Goal: Information Seeking & Learning: Compare options

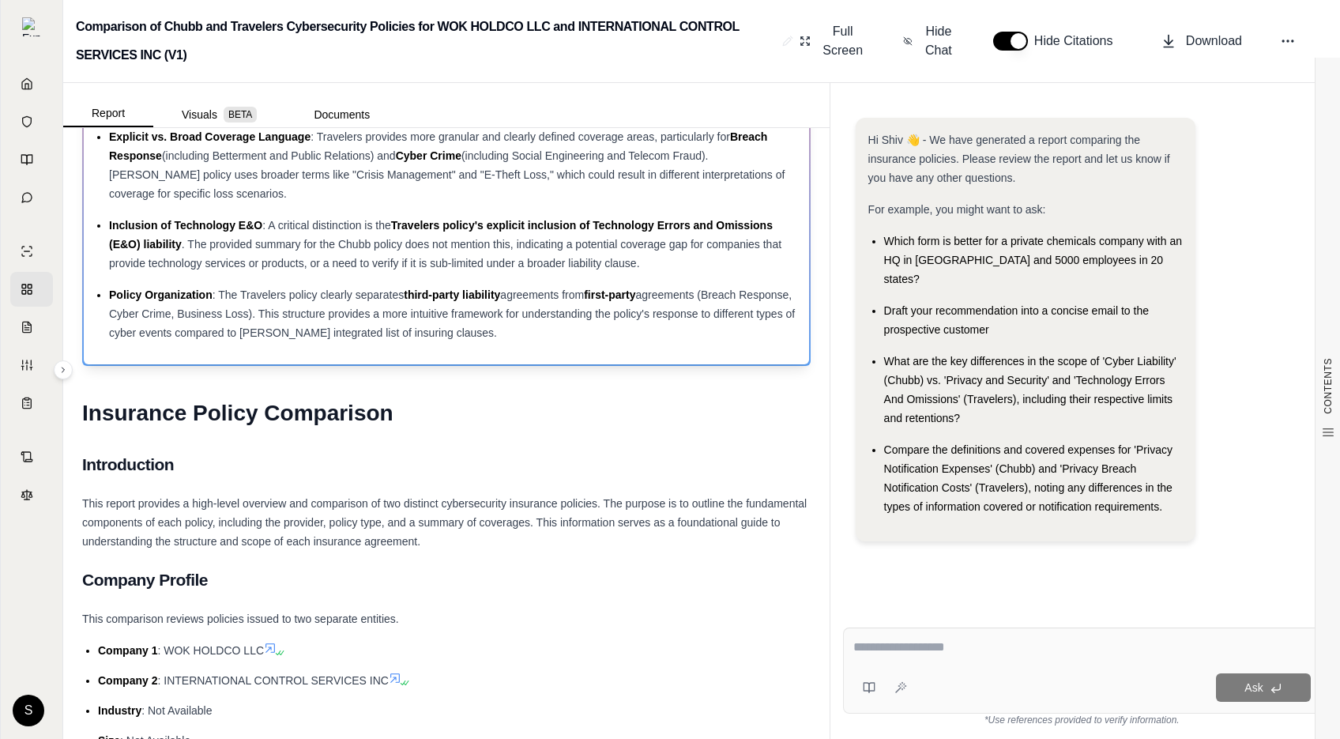
scroll to position [879, 0]
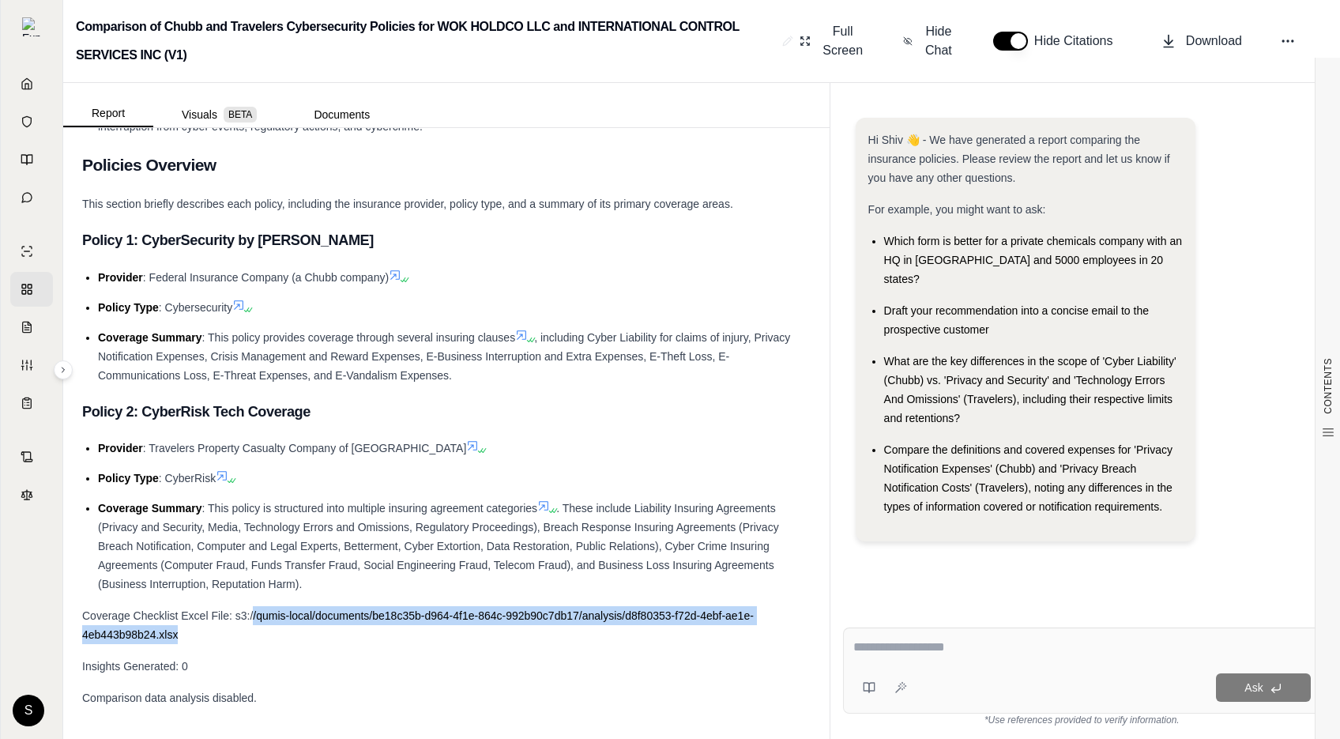
drag, startPoint x: 226, startPoint y: 639, endPoint x: 252, endPoint y: 616, distance: 35.2
click at [252, 616] on div "Coverage Checklist Excel File: s3://qumis-local/documents/be18c35b-d964-4f1e-86…" at bounding box center [446, 625] width 729 height 38
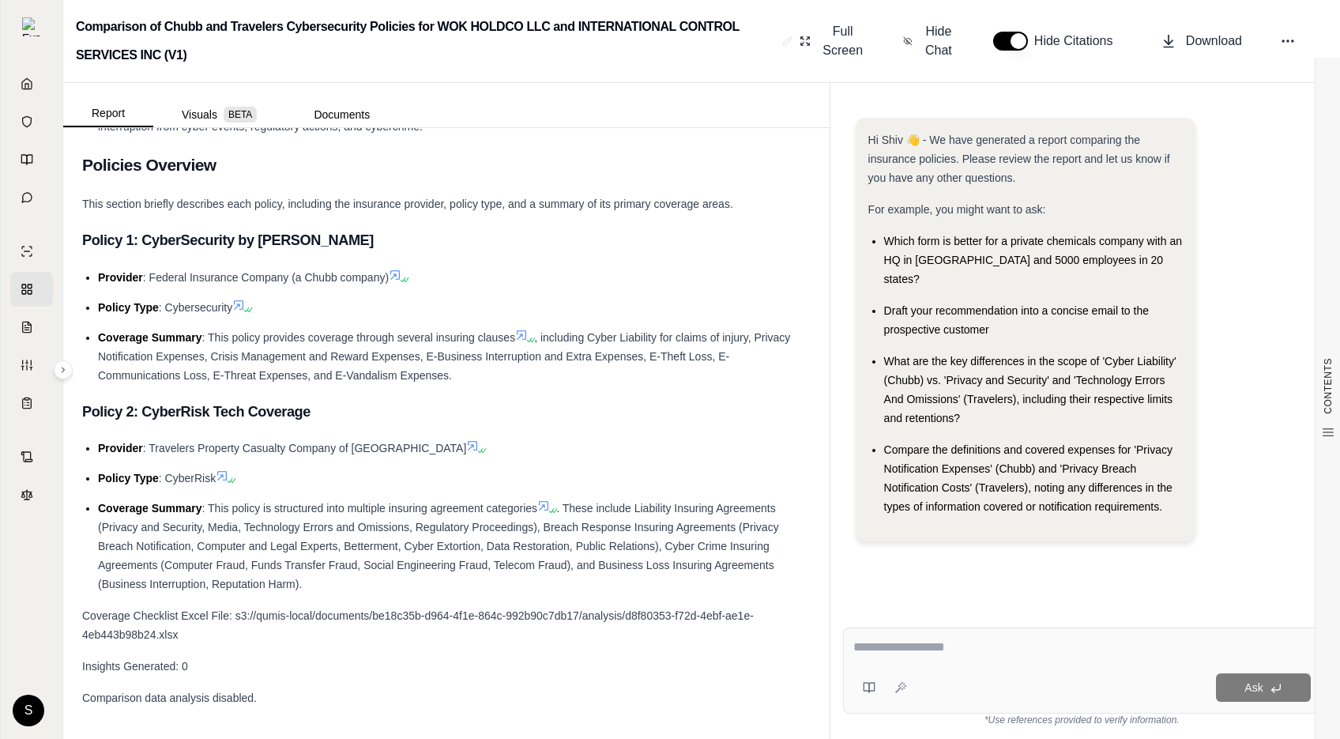
drag, startPoint x: 626, startPoint y: 616, endPoint x: 154, endPoint y: 635, distance: 472.2
click at [155, 635] on span "Coverage Checklist Excel File: s3://qumis-local/documents/be18c35b-d964-4f1e-86…" at bounding box center [418, 625] width 672 height 32
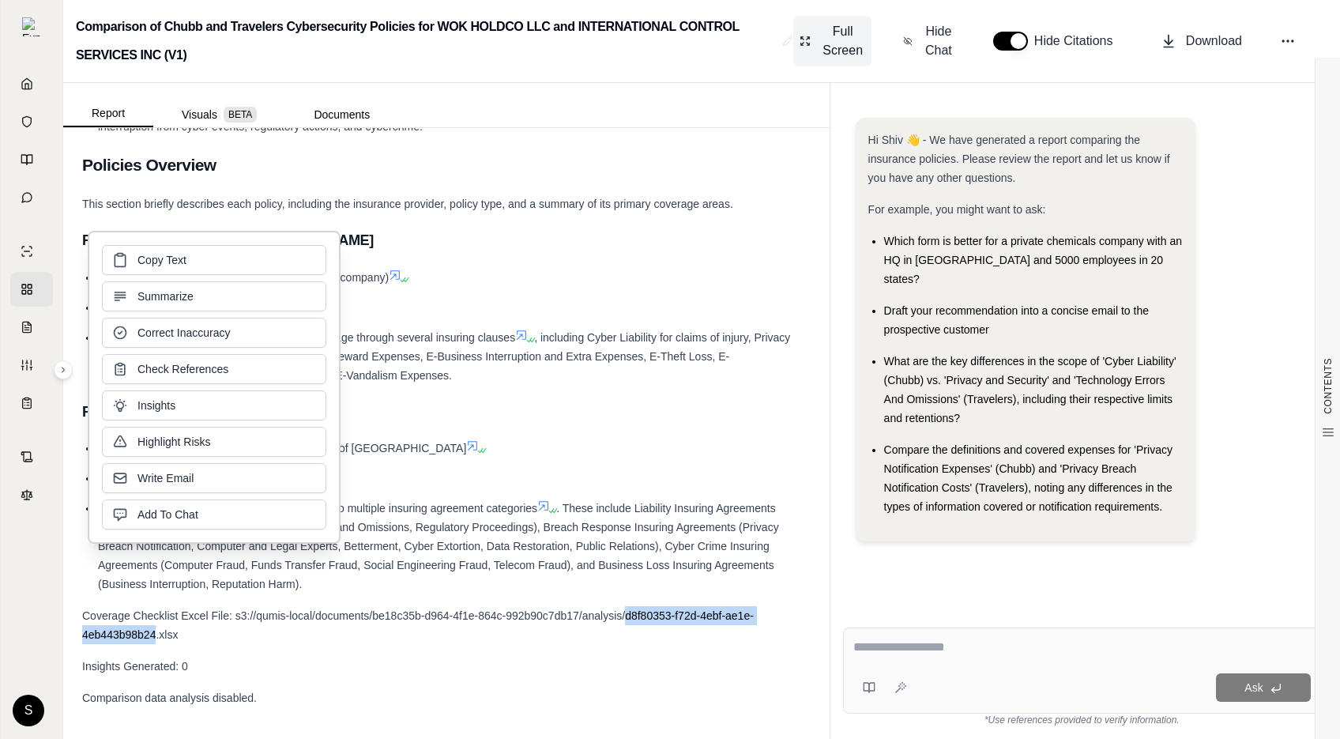
copy span "d8f80353-f72d-4ebf-ae1e-4eb443b98b24"
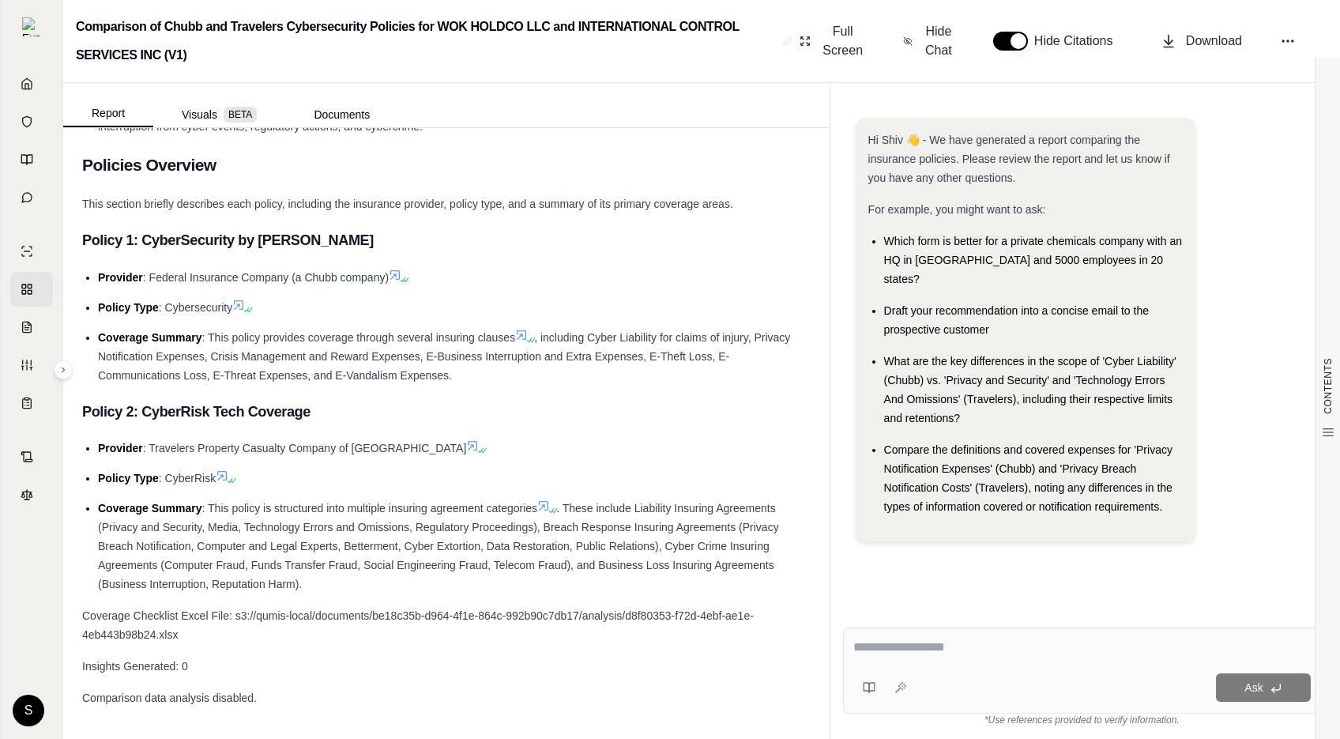
click at [485, 269] on li "Provider : Federal Insurance Company (a Chubb company)" at bounding box center [454, 277] width 713 height 19
click at [718, 635] on div "Coverage Checklist Excel File: s3://qumis-local/documents/be18c35b-d964-4f1e-86…" at bounding box center [446, 625] width 729 height 38
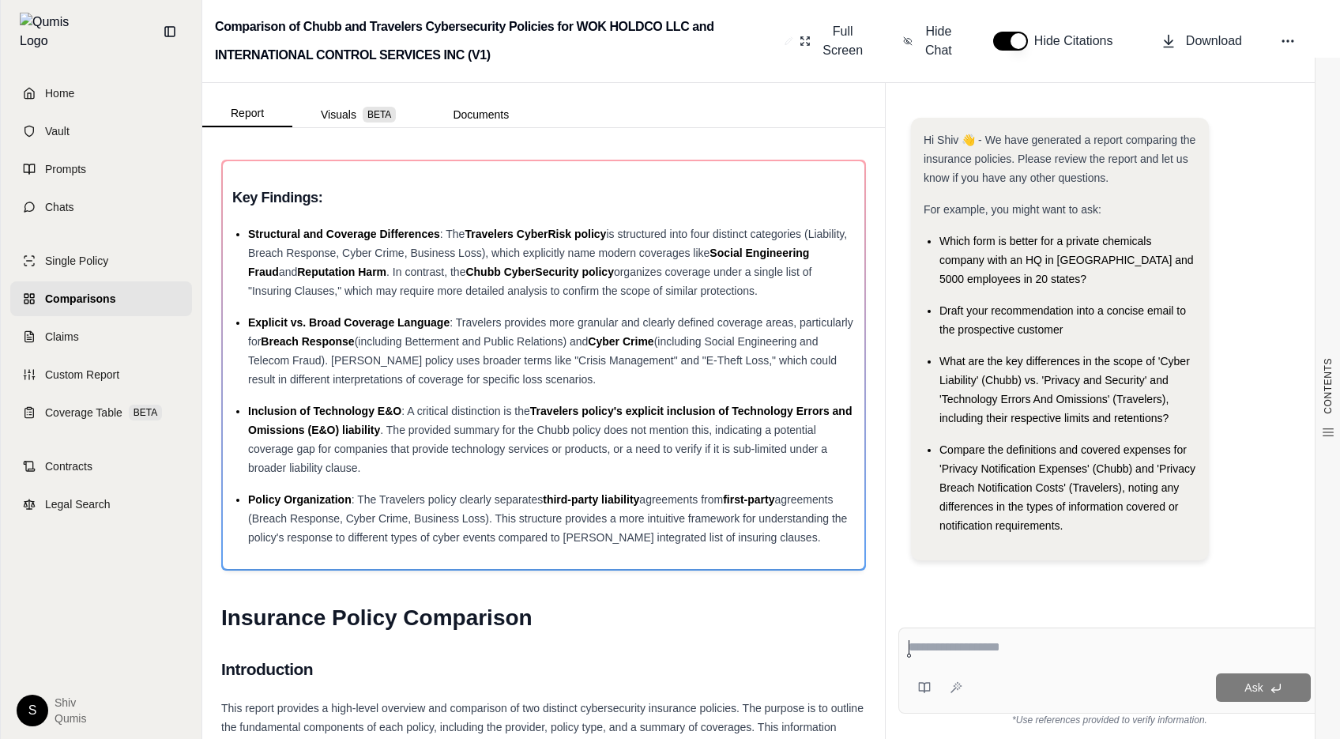
click at [84, 291] on span "Comparisons" at bounding box center [80, 299] width 70 height 16
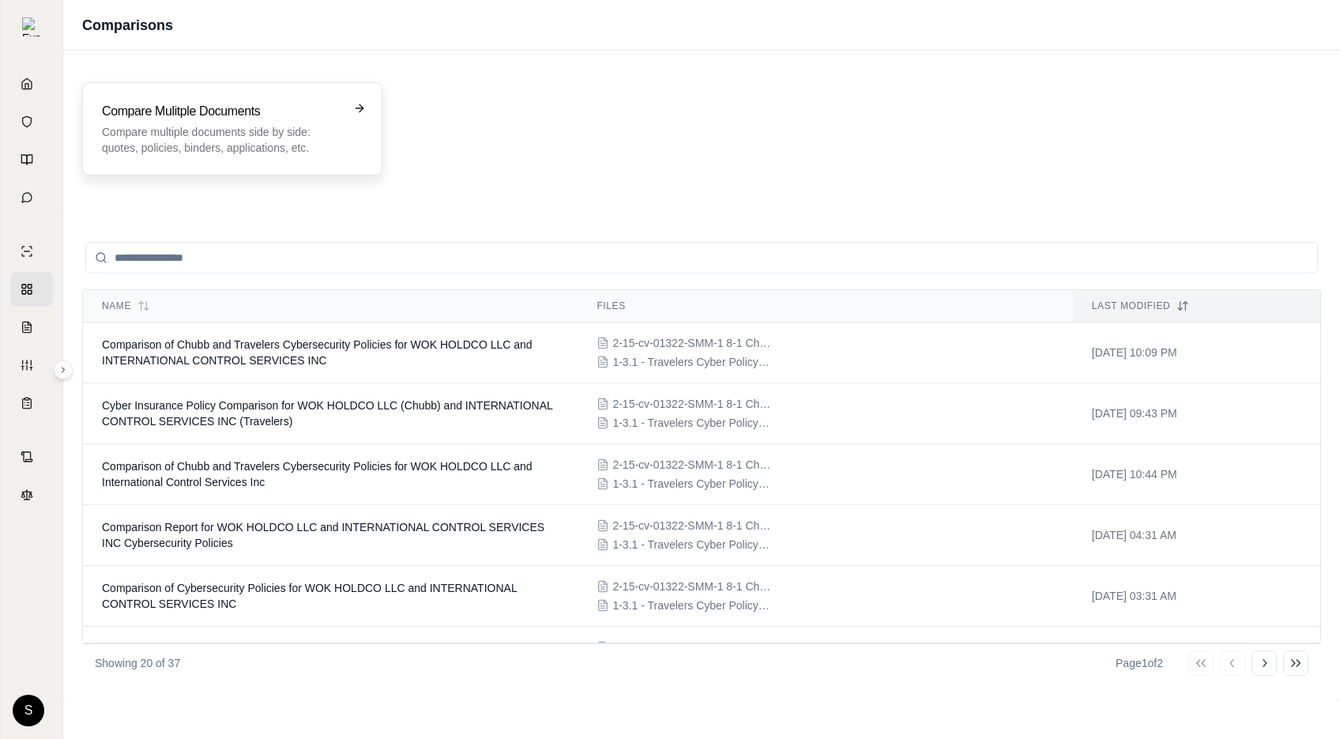
click at [253, 97] on div "Compare Mulitple Documents Compare multiple documents side by side: quotes, pol…" at bounding box center [232, 128] width 300 height 93
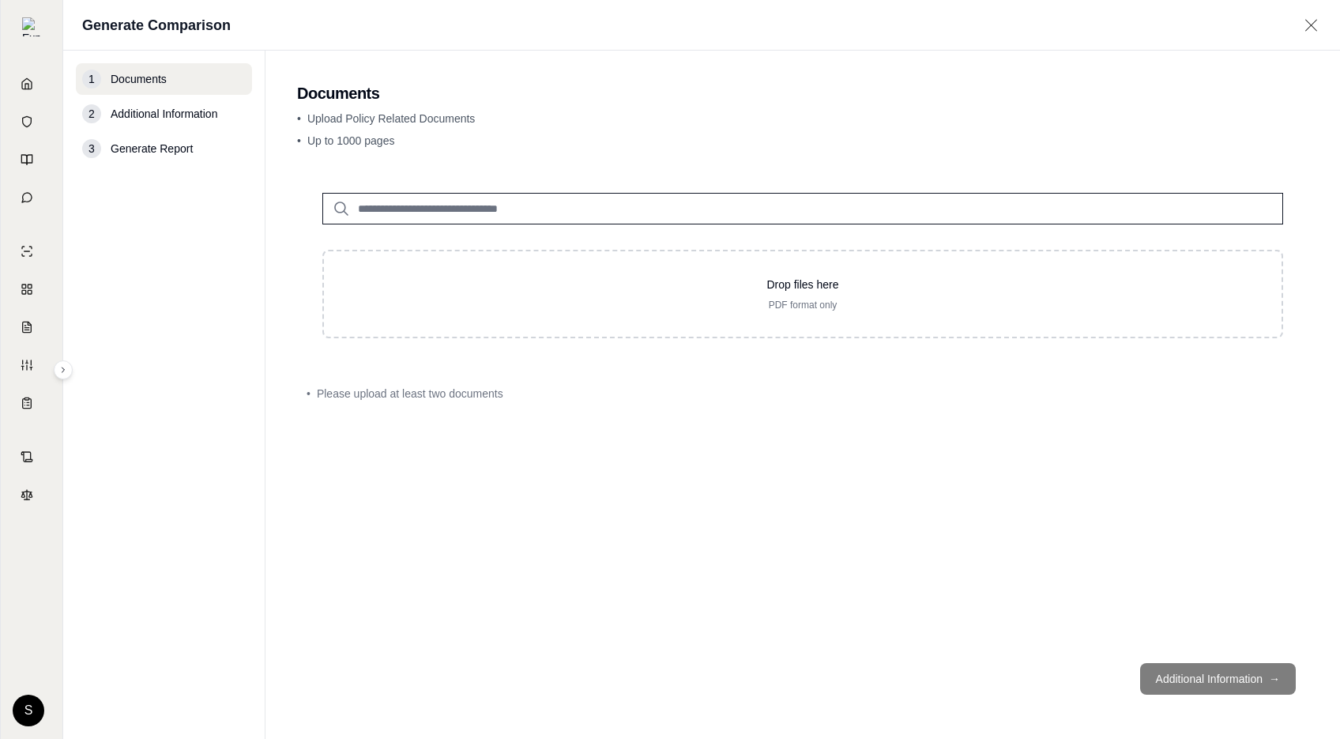
click at [594, 208] on input "search" at bounding box center [802, 209] width 961 height 32
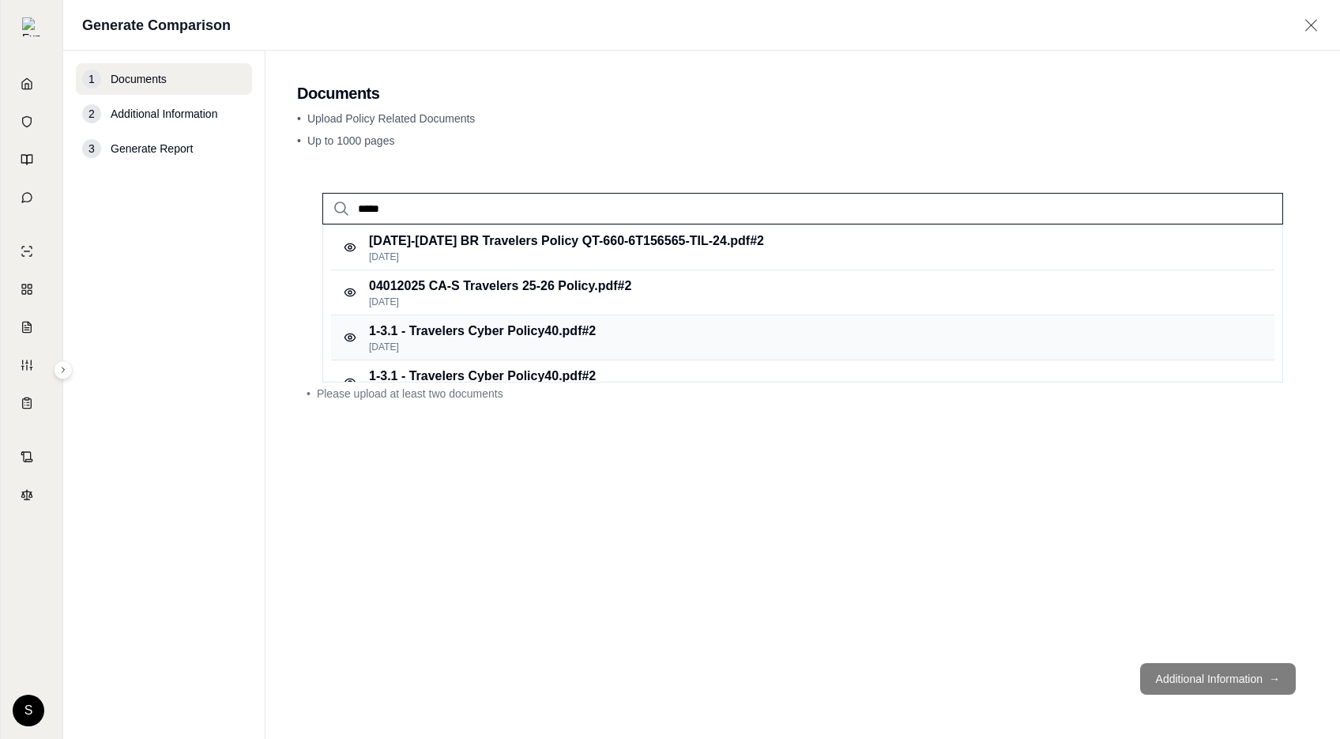
type input "*****"
click at [572, 337] on p "1-3.1 - Travelers Cyber Policy40.pdf #2" at bounding box center [482, 331] width 227 height 19
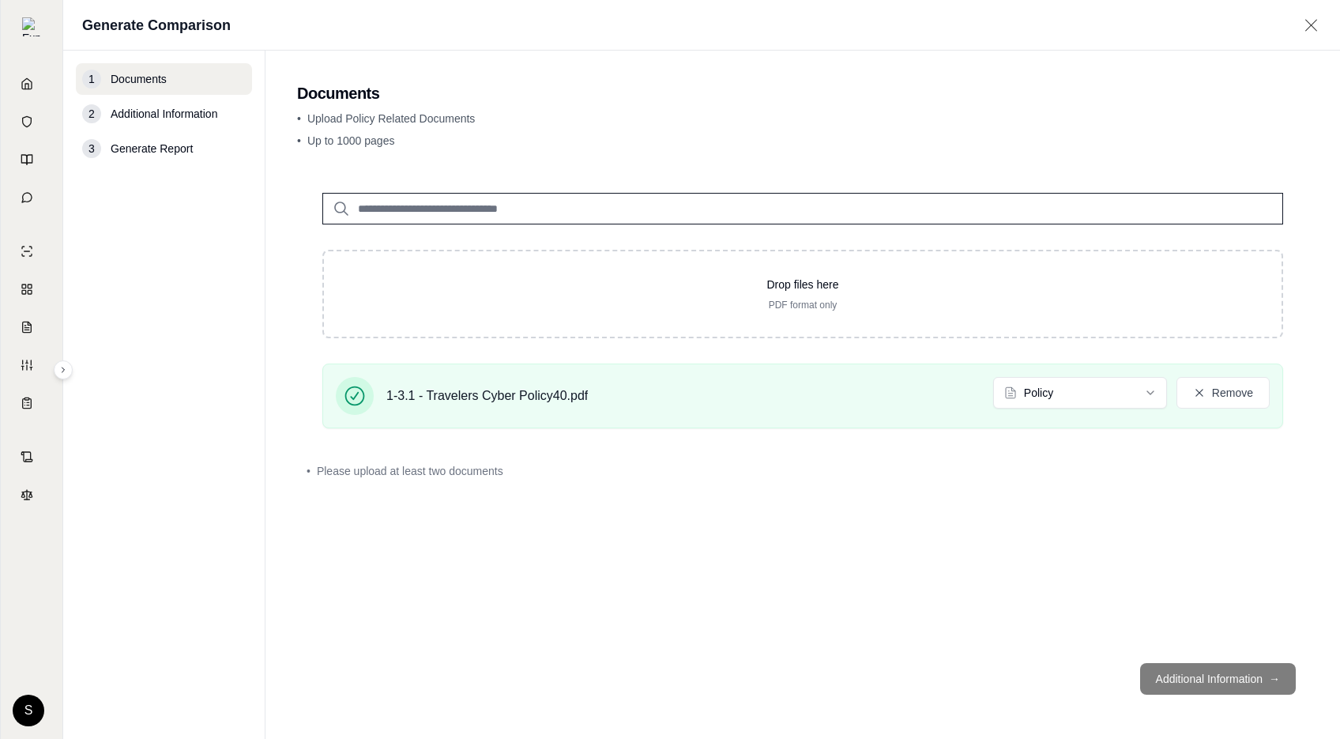
click at [535, 198] on input "search" at bounding box center [802, 209] width 961 height 32
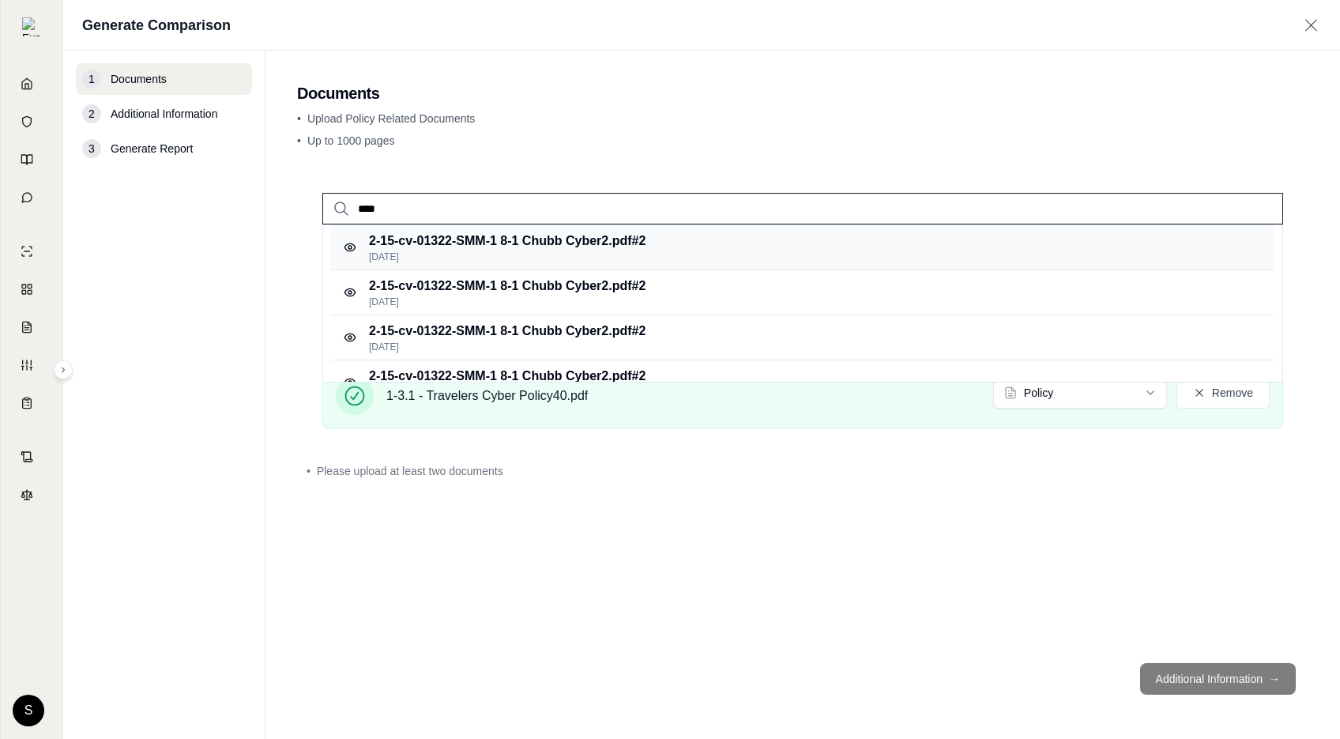
type input "****"
click at [559, 257] on p "[DATE]" at bounding box center [507, 257] width 277 height 13
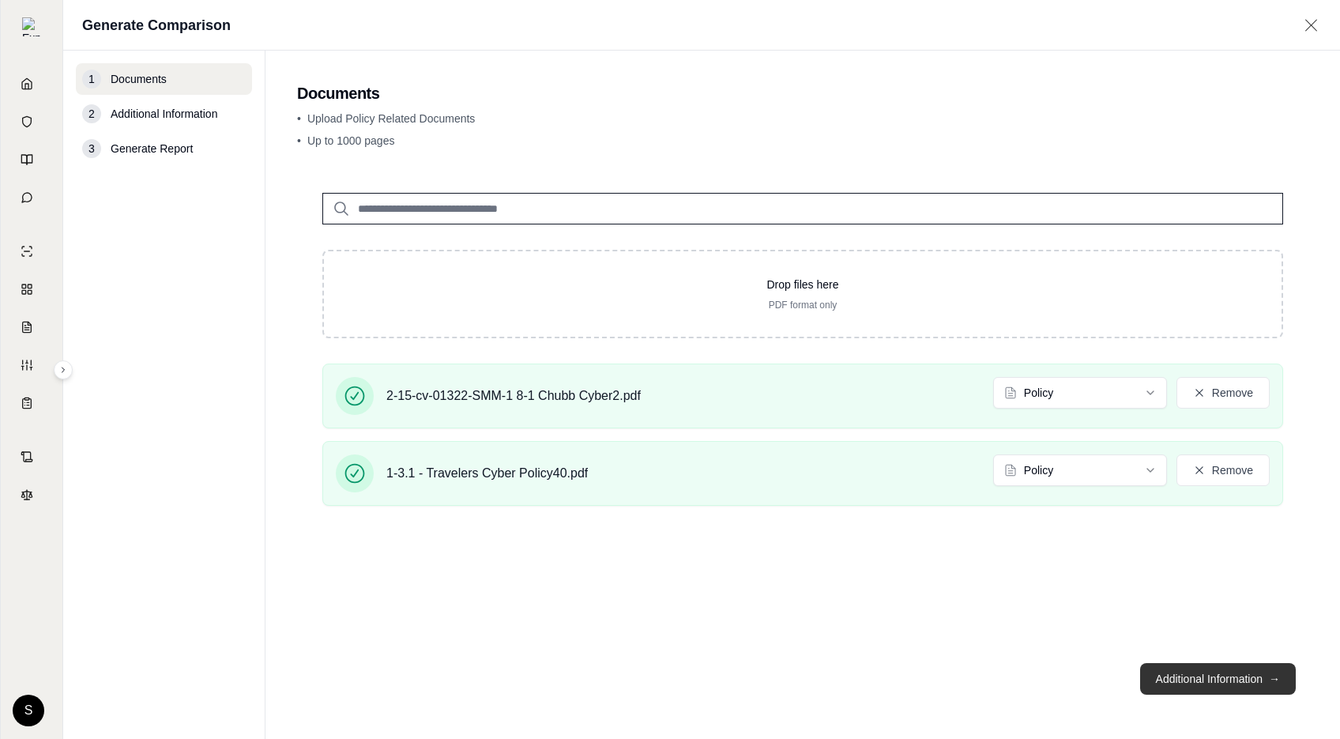
click at [1201, 684] on button "Additional Information →" at bounding box center [1218, 679] width 156 height 32
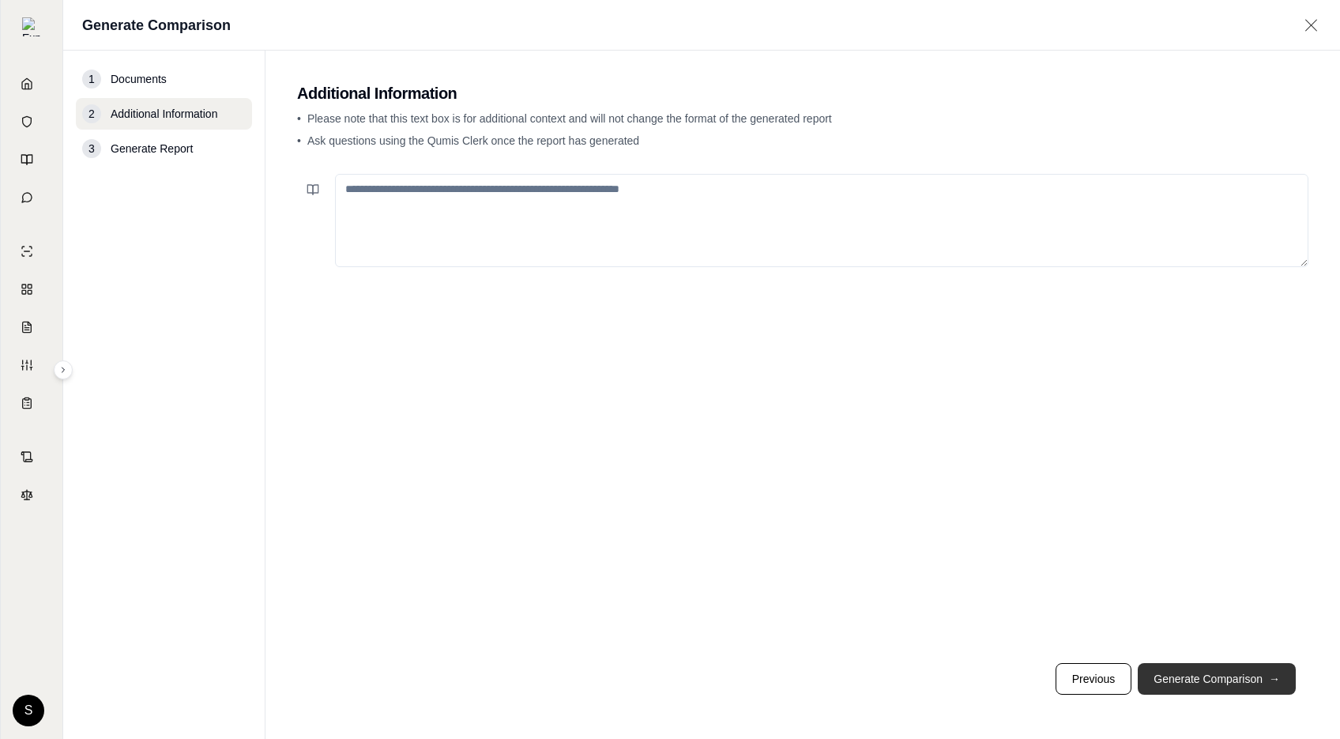
click at [1201, 684] on button "Generate Comparison →" at bounding box center [1217, 679] width 158 height 32
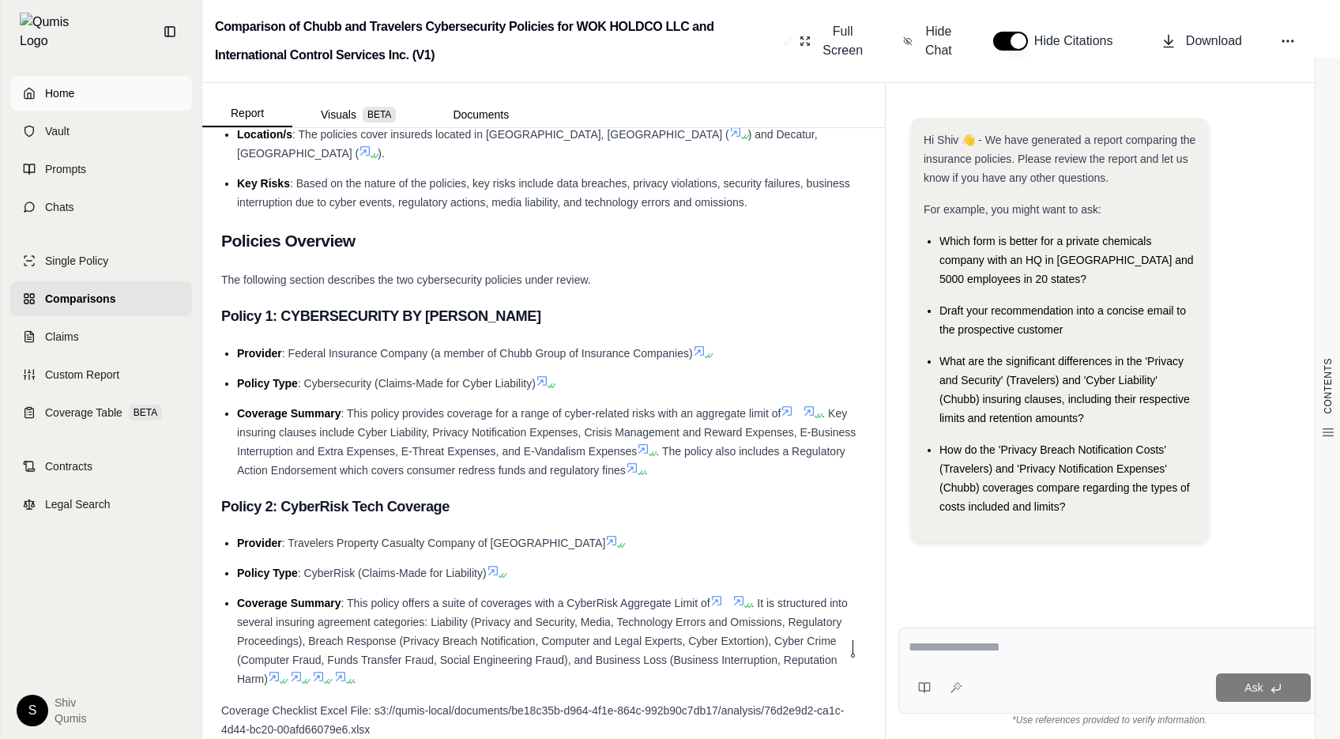
scroll to position [768, 0]
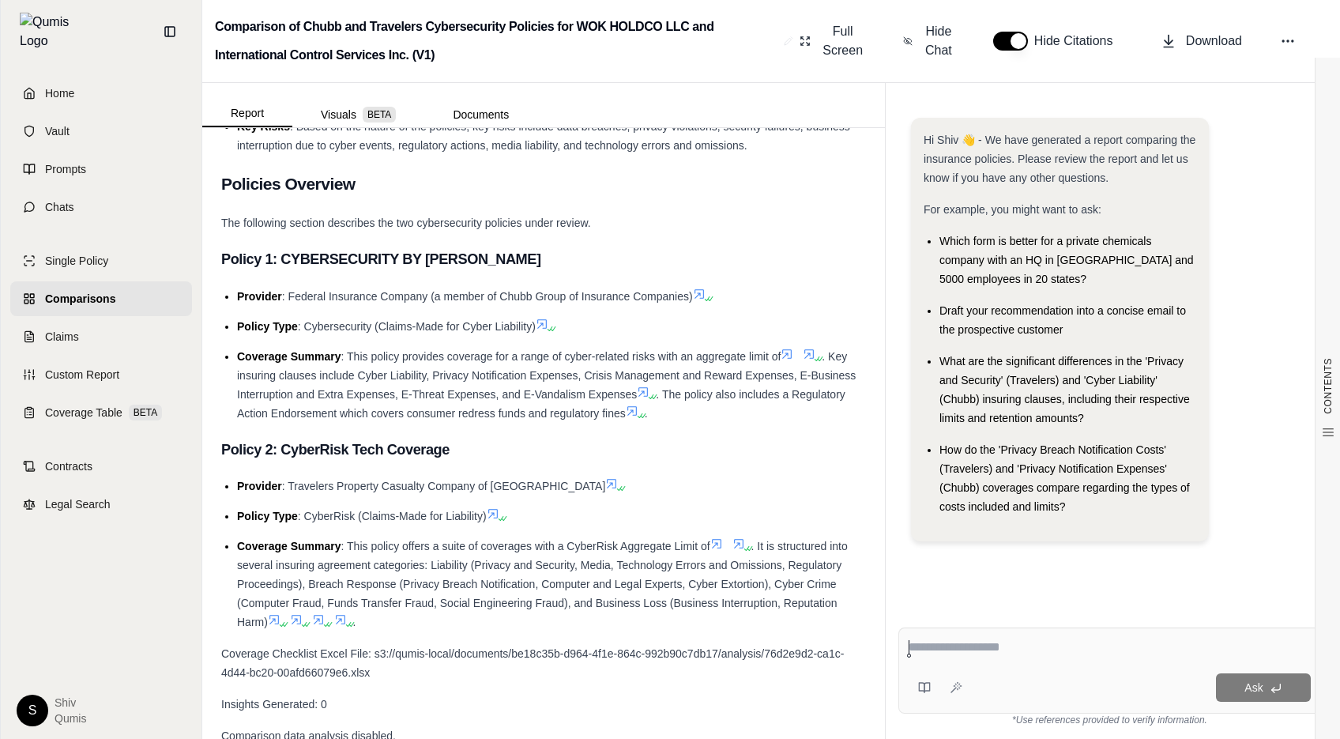
click at [87, 291] on span "Comparisons" at bounding box center [80, 299] width 70 height 16
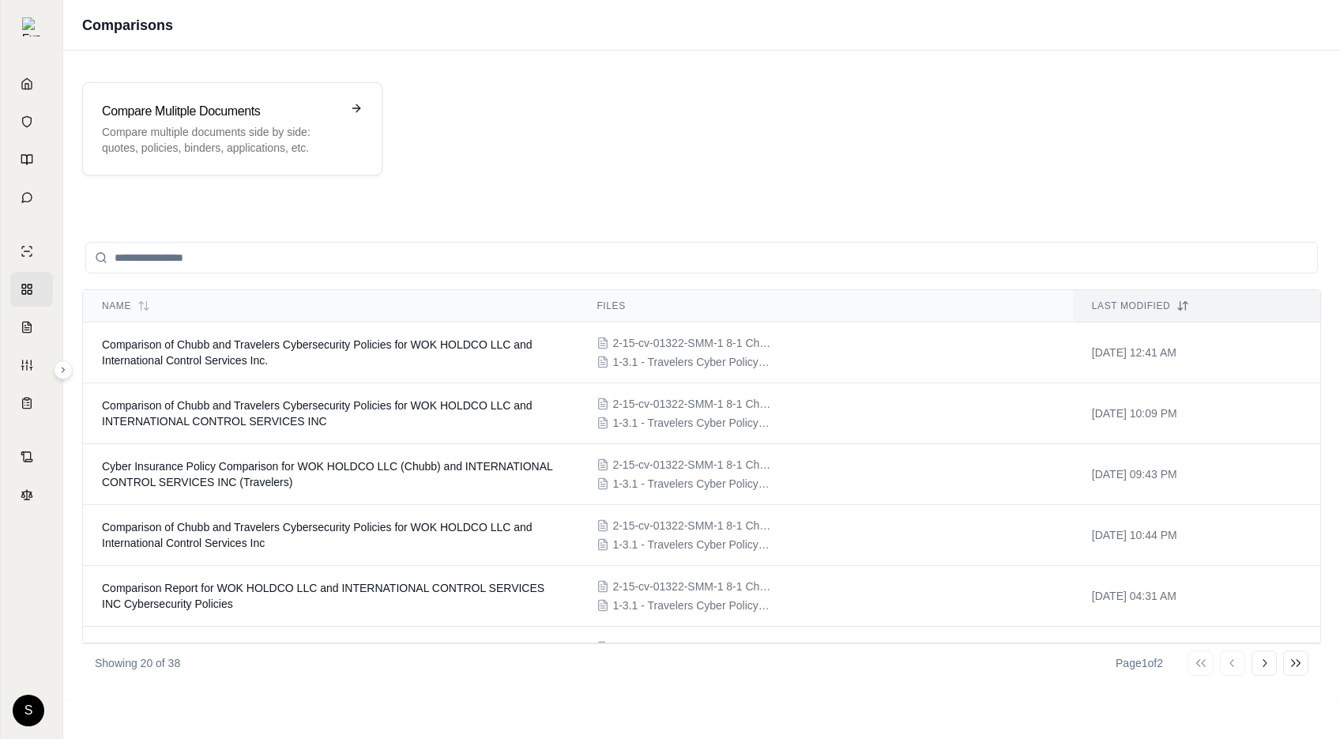
click at [258, 65] on div "Compare Mulitple Documents Compare multiple documents side by side: quotes, pol…" at bounding box center [701, 128] width 1277 height 131
click at [232, 126] on p "Compare multiple documents side by side: quotes, policies, binders, application…" at bounding box center [221, 140] width 239 height 32
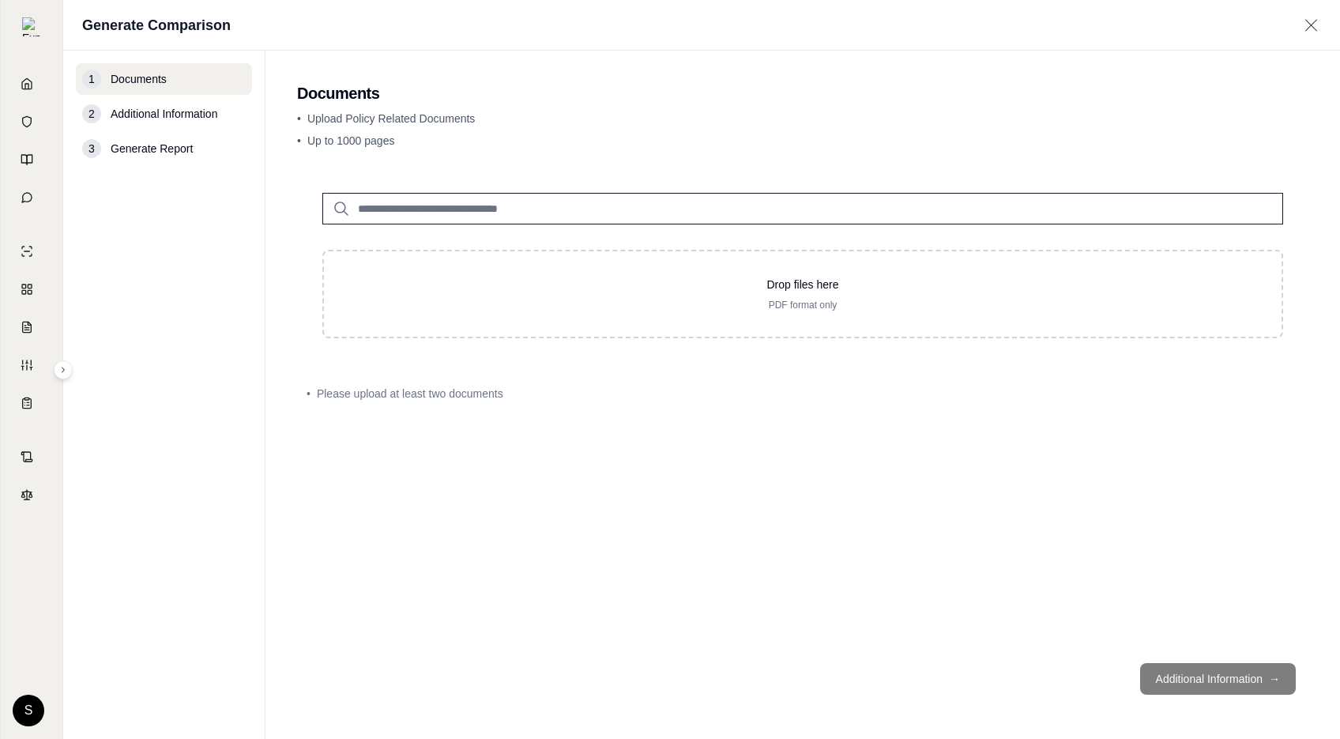
click at [466, 209] on input "search" at bounding box center [802, 209] width 961 height 32
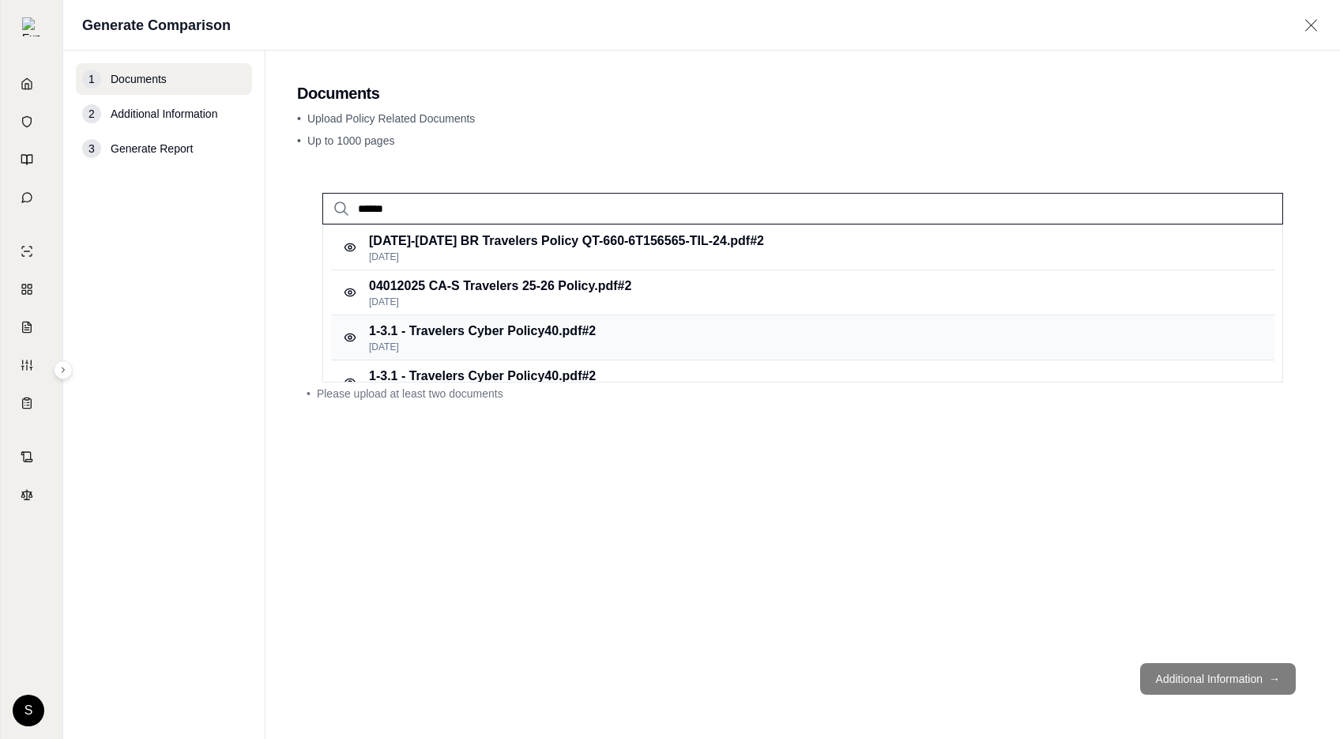
type input "******"
click at [533, 338] on p "1-3.1 - Travelers Cyber Policy40.pdf #2" at bounding box center [482, 331] width 227 height 19
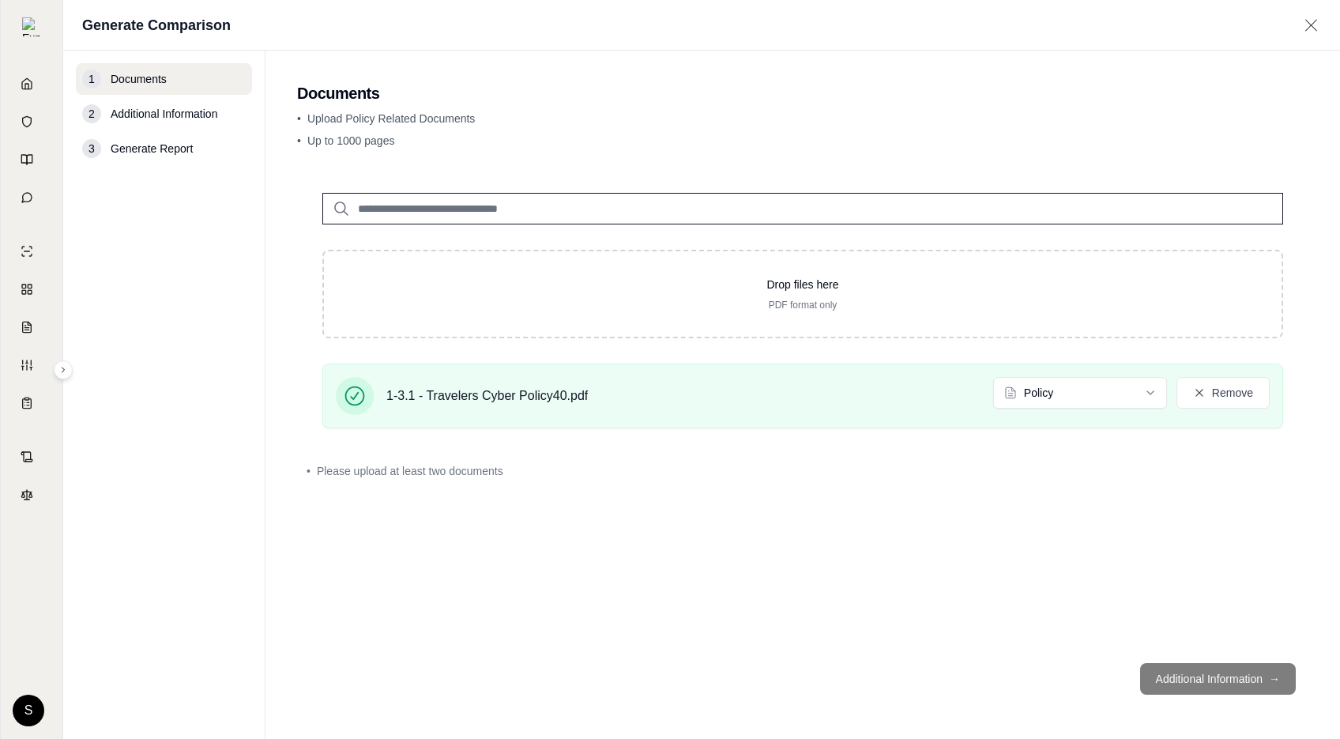
click at [472, 213] on input "search" at bounding box center [802, 209] width 961 height 32
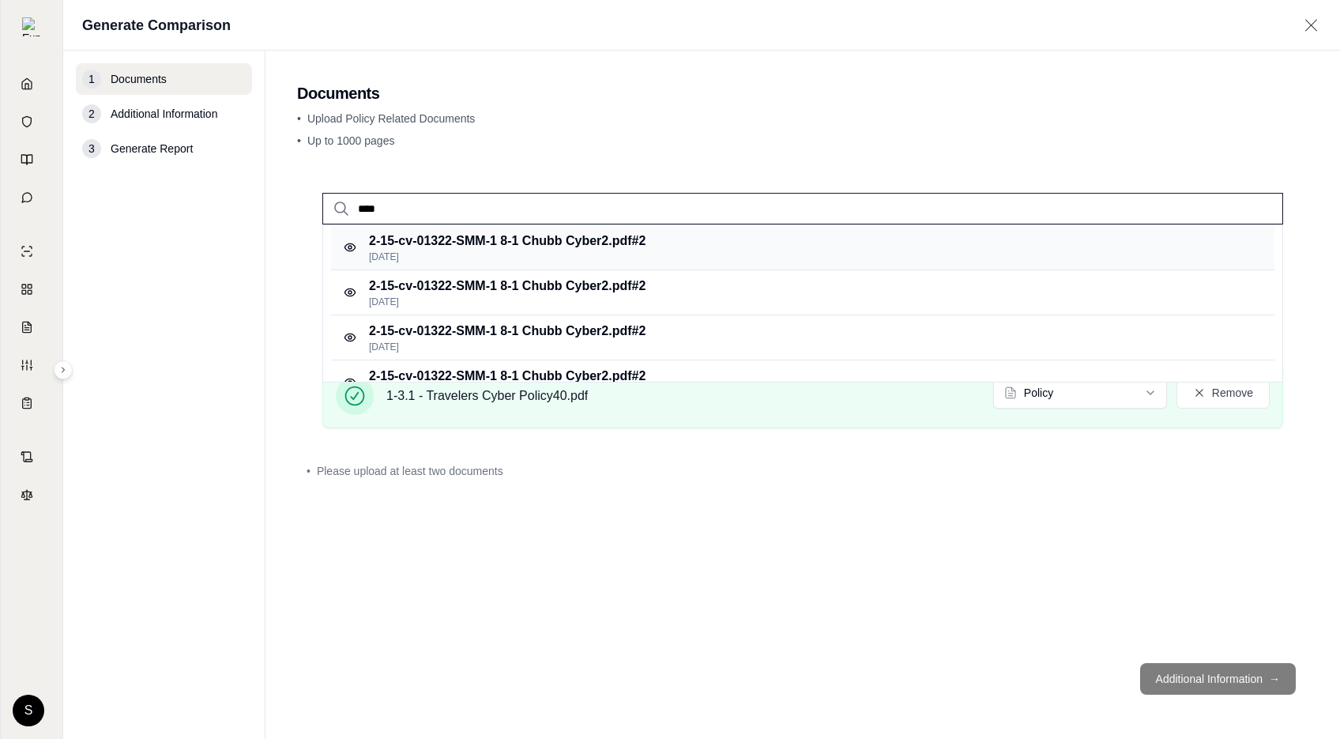
type input "****"
click at [604, 244] on p "2-15-cv-01322-SMM-1 8-1 Chubb Cyber2.pdf #2" at bounding box center [507, 241] width 277 height 19
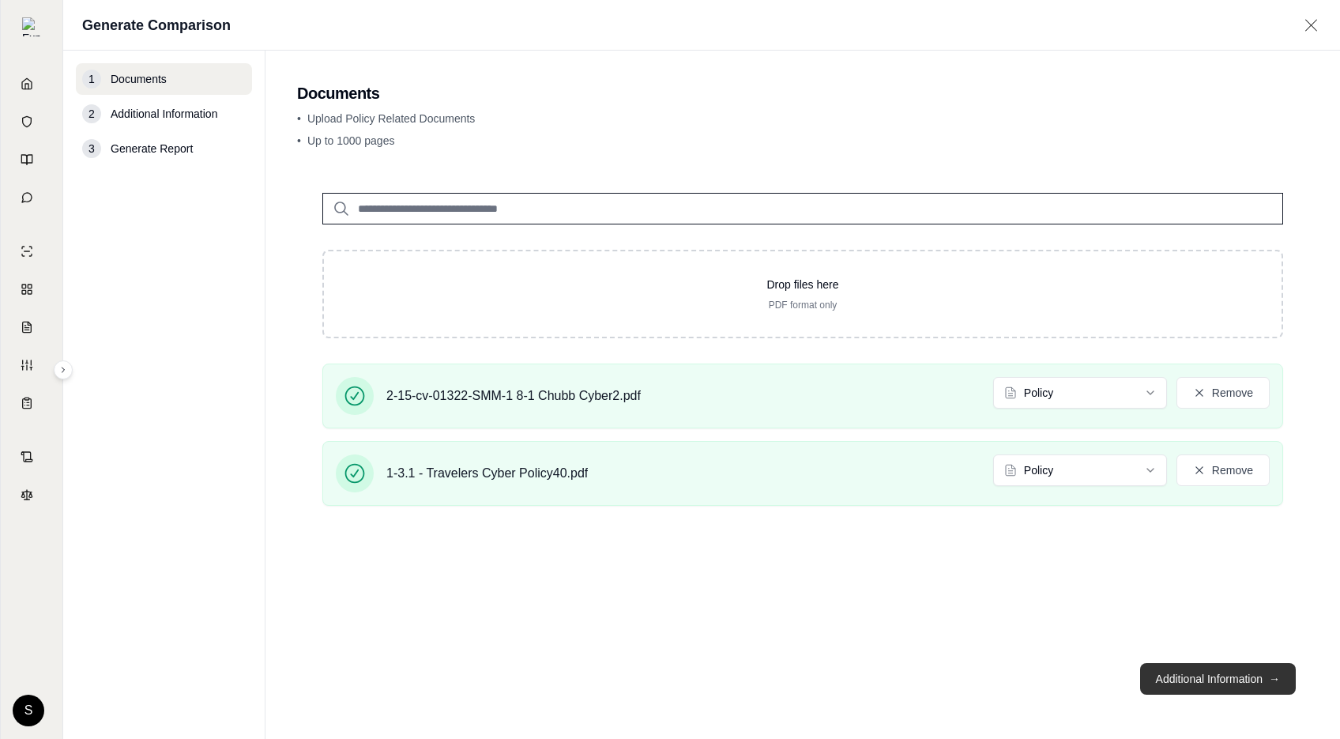
click at [1194, 679] on button "Additional Information →" at bounding box center [1218, 679] width 156 height 32
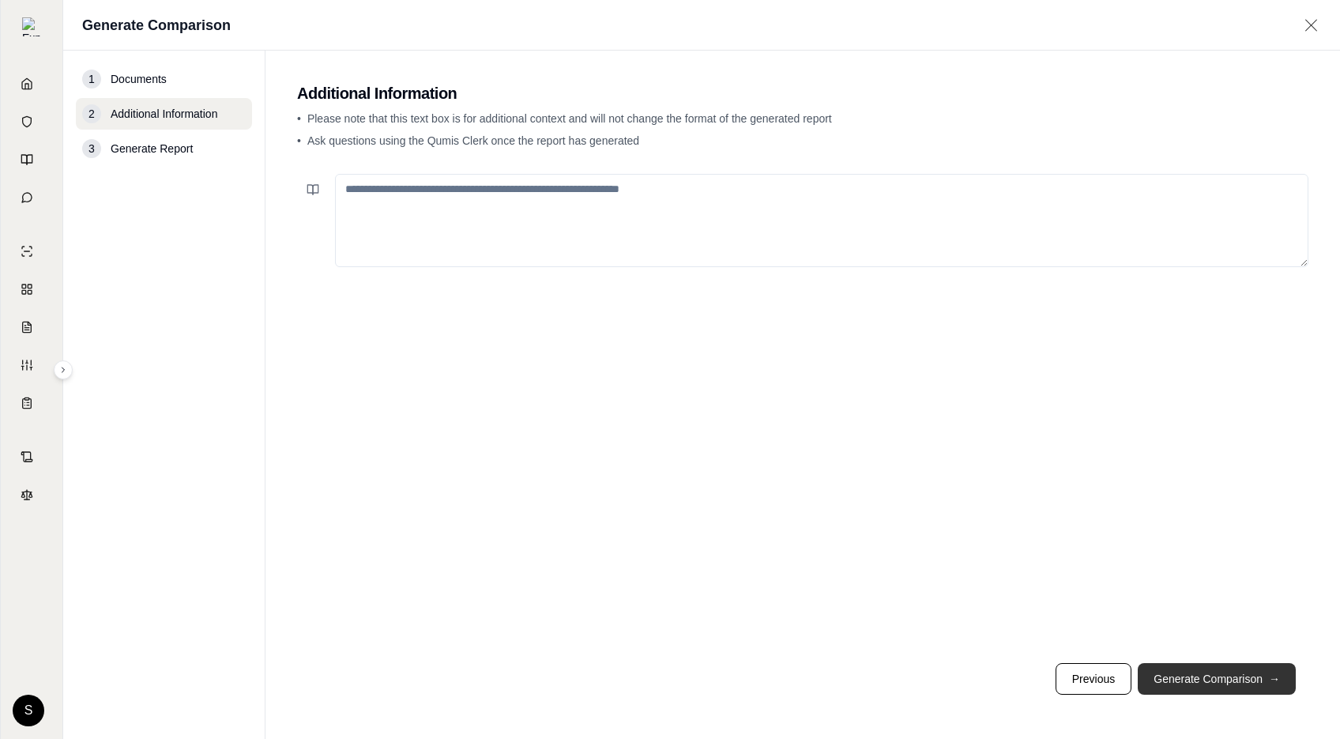
click at [1194, 677] on button "Generate Comparison →" at bounding box center [1217, 679] width 158 height 32
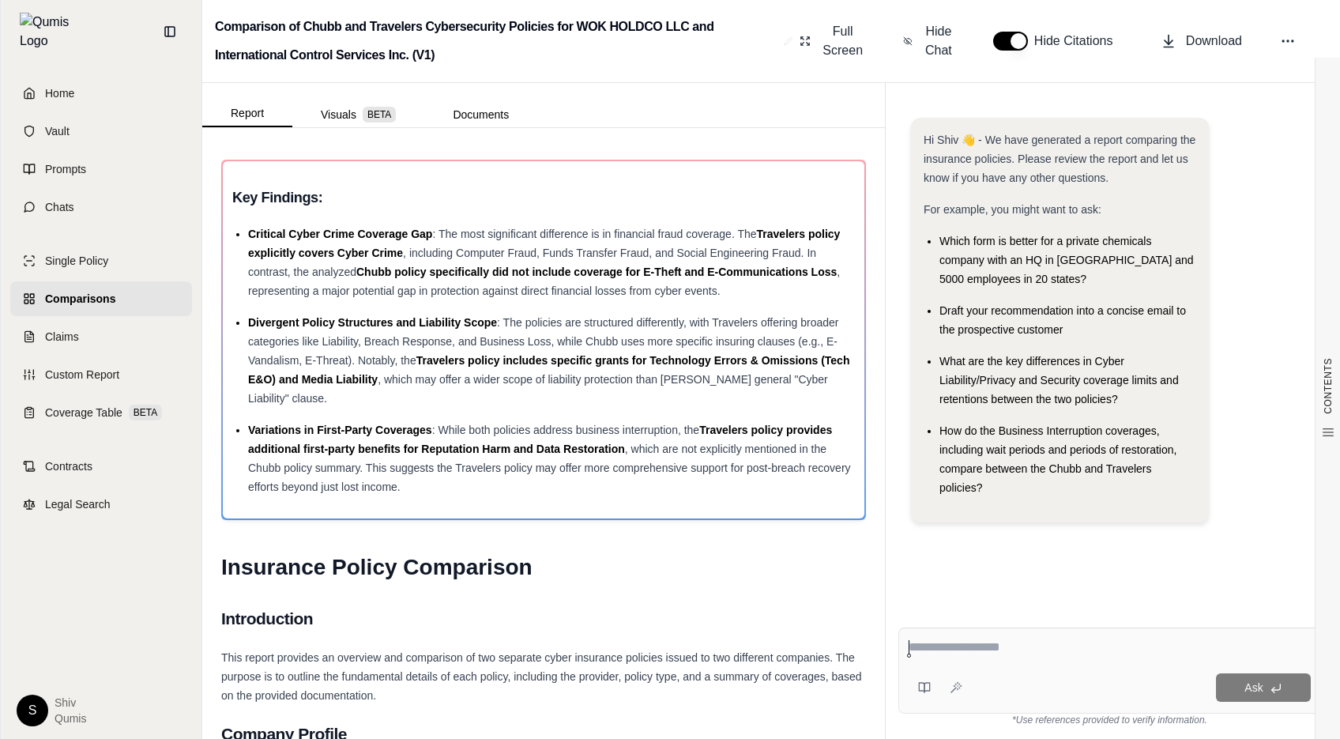
click at [124, 287] on link "Comparisons" at bounding box center [101, 298] width 182 height 35
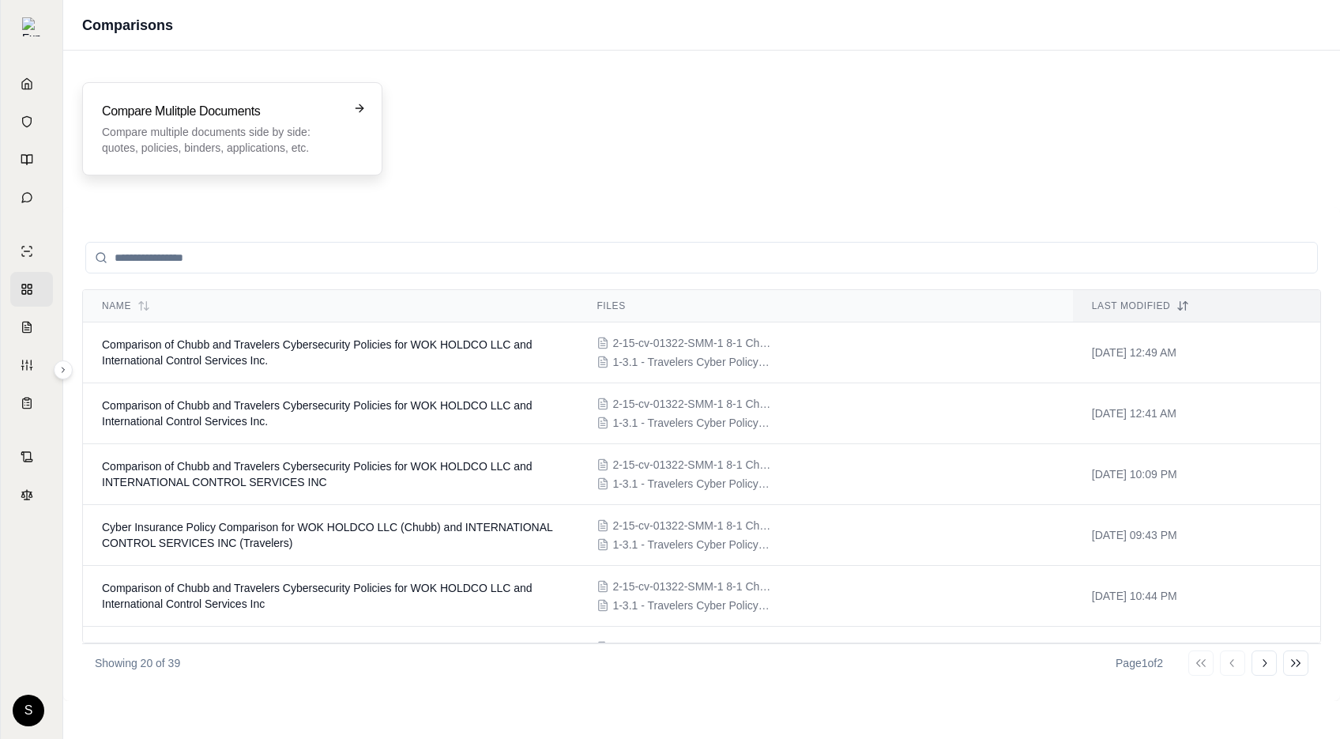
click at [245, 132] on p "Compare multiple documents side by side: quotes, policies, binders, application…" at bounding box center [221, 140] width 239 height 32
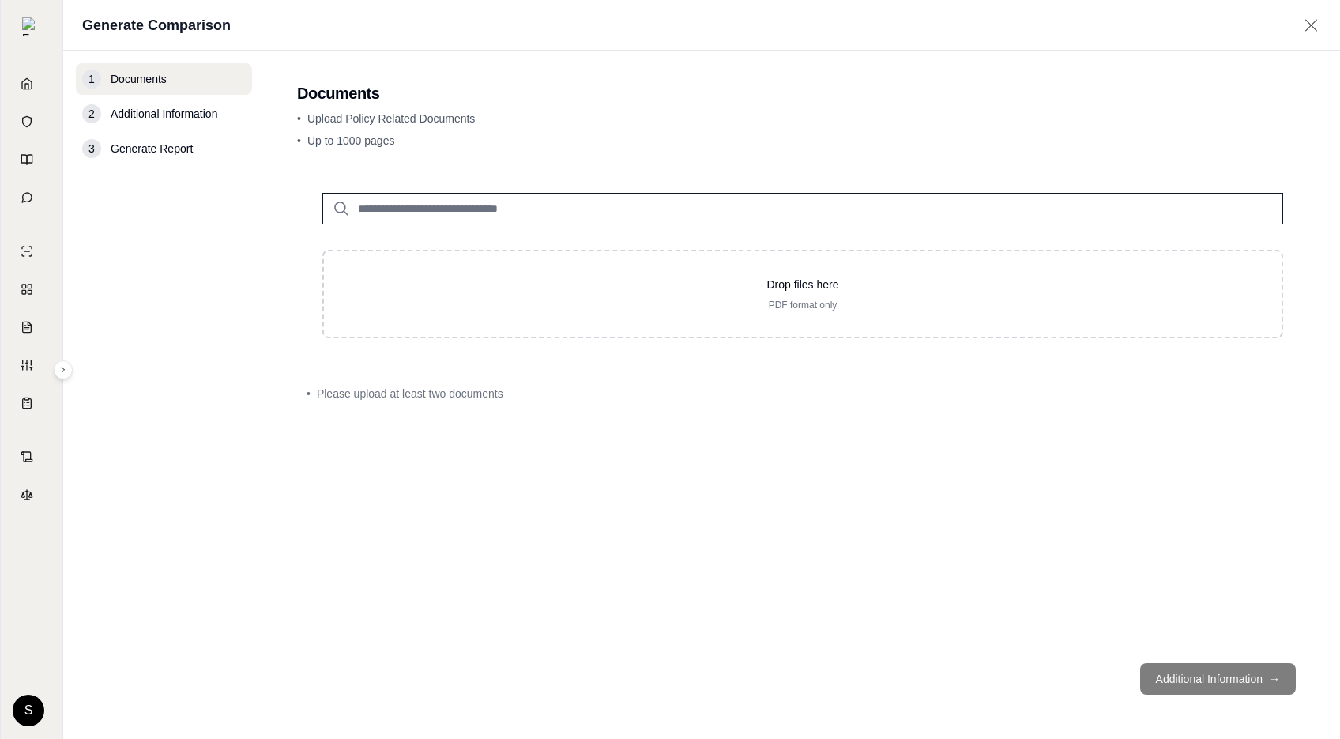
click at [372, 196] on input "search" at bounding box center [802, 209] width 961 height 32
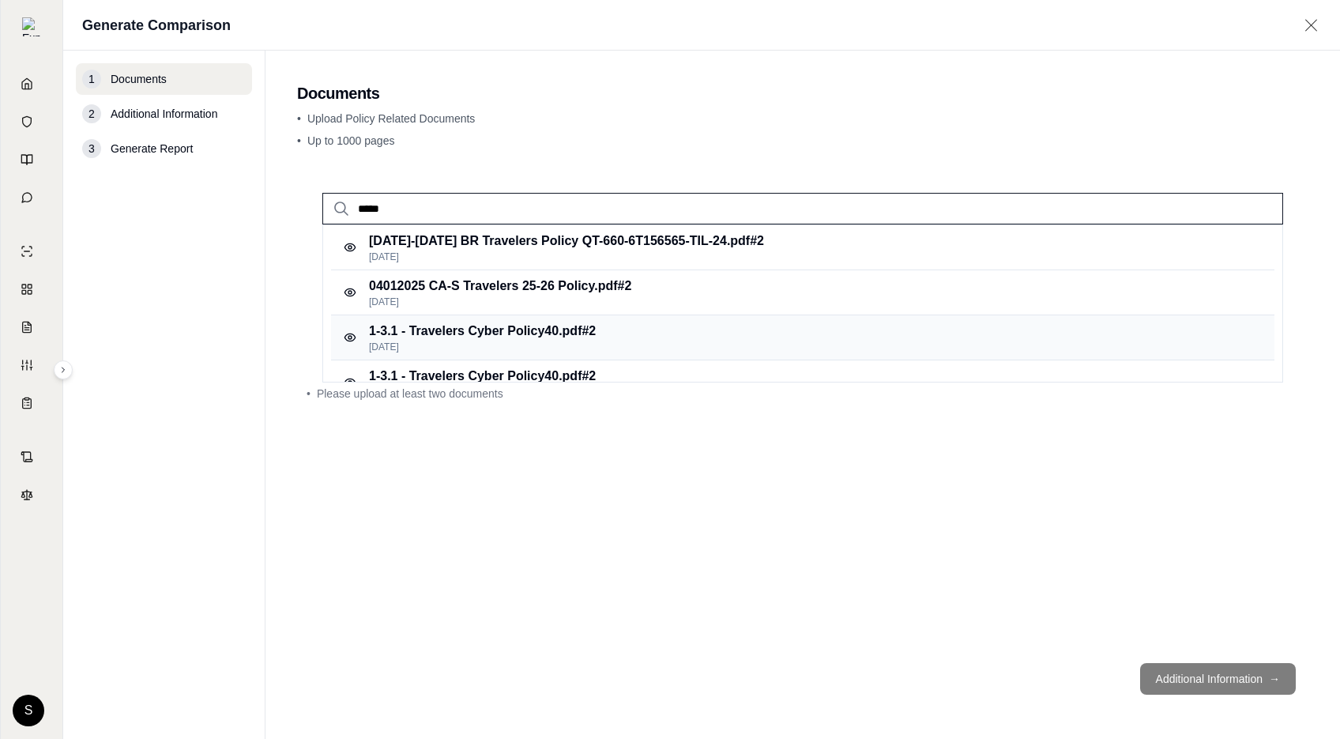
type input "*****"
click at [503, 326] on p "1-3.1 - Travelers Cyber Policy40.pdf #2" at bounding box center [482, 331] width 227 height 19
click at [462, 337] on p "1-3.1 - Travelers Cyber Policy40.pdf #2" at bounding box center [482, 331] width 227 height 19
click at [455, 368] on p "1-3.1 - Travelers Cyber Policy40.pdf #2" at bounding box center [482, 376] width 227 height 19
click at [663, 515] on div "***** 2024-2026 BR Travelers Policy QT-660-6T156565-TIL-24.pdf #2 Sep 3, 2025 0…" at bounding box center [803, 409] width 1012 height 483
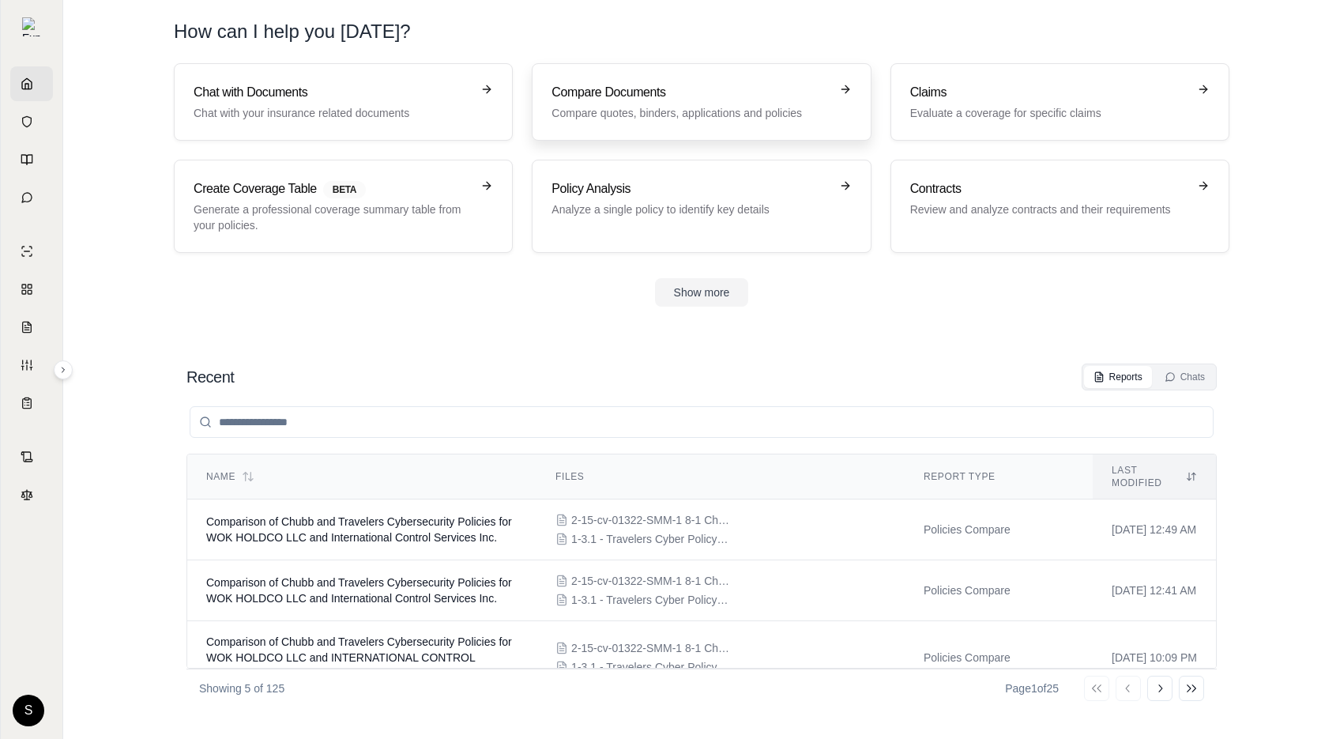
click at [588, 123] on link "Compare Documents Compare quotes, binders, applications and policies" at bounding box center [701, 101] width 339 height 77
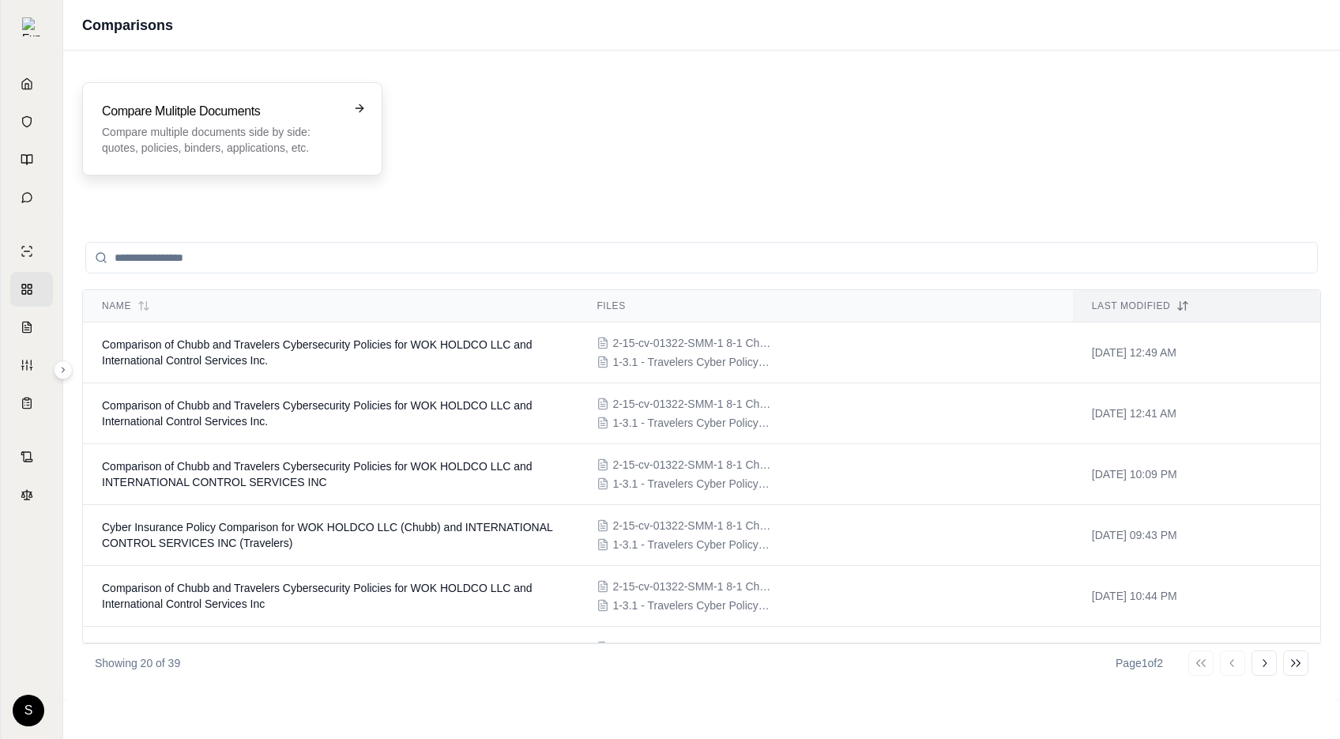
click at [267, 123] on div "Compare Mulitple Documents Compare multiple documents side by side: quotes, pol…" at bounding box center [221, 129] width 239 height 54
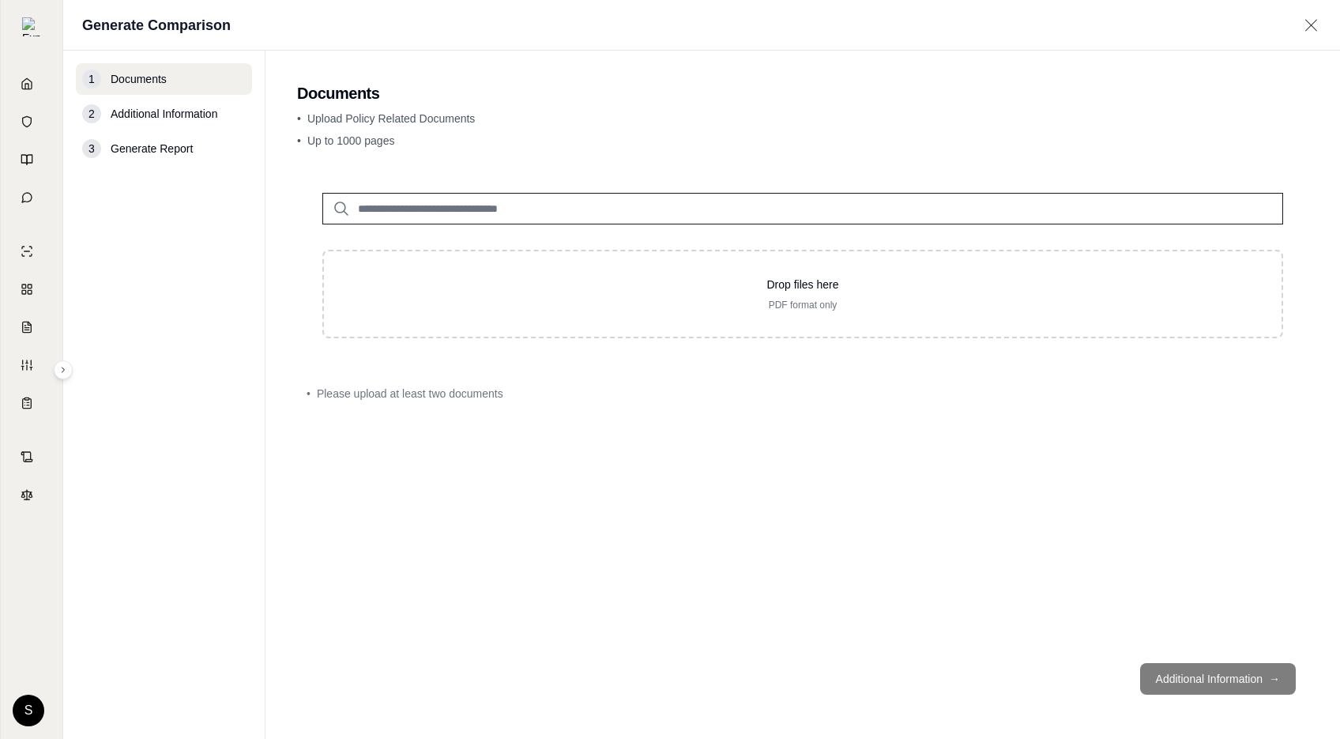
click at [479, 215] on input "search" at bounding box center [802, 209] width 961 height 32
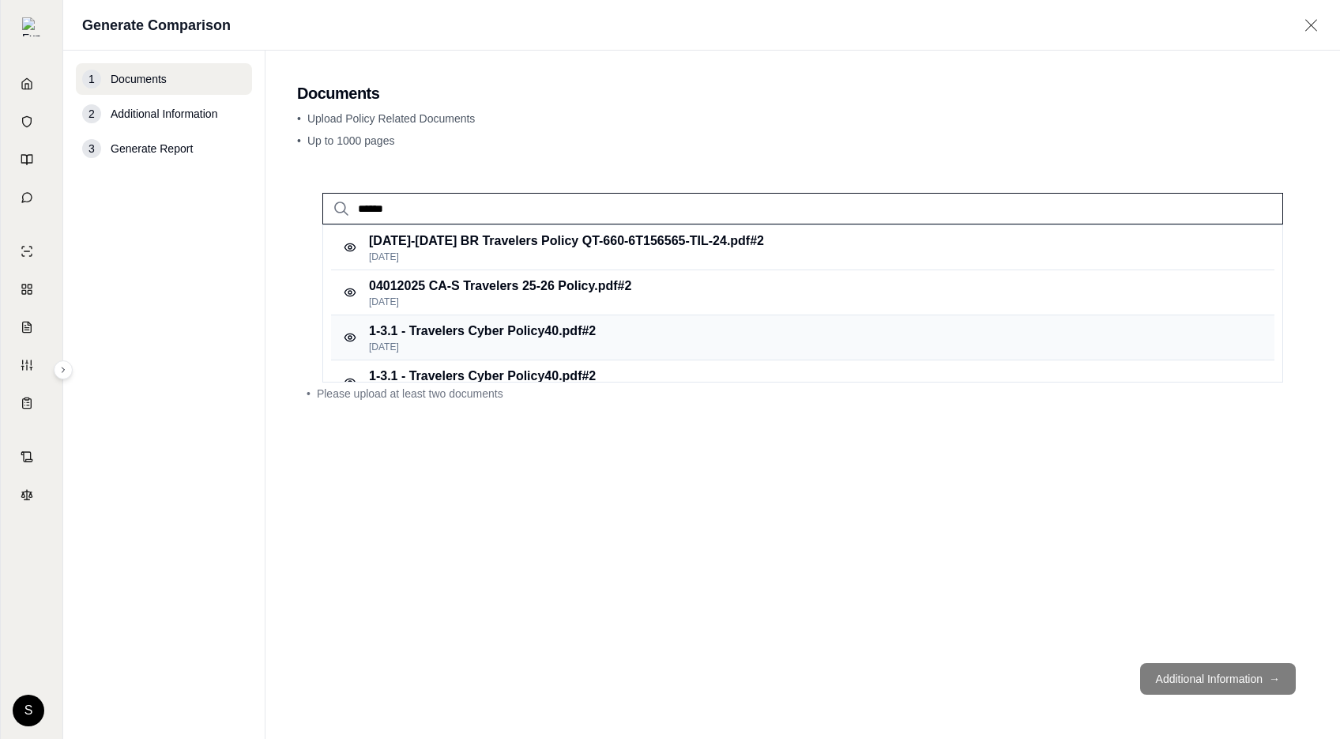
type input "******"
click at [578, 342] on p "[DATE]" at bounding box center [482, 347] width 227 height 13
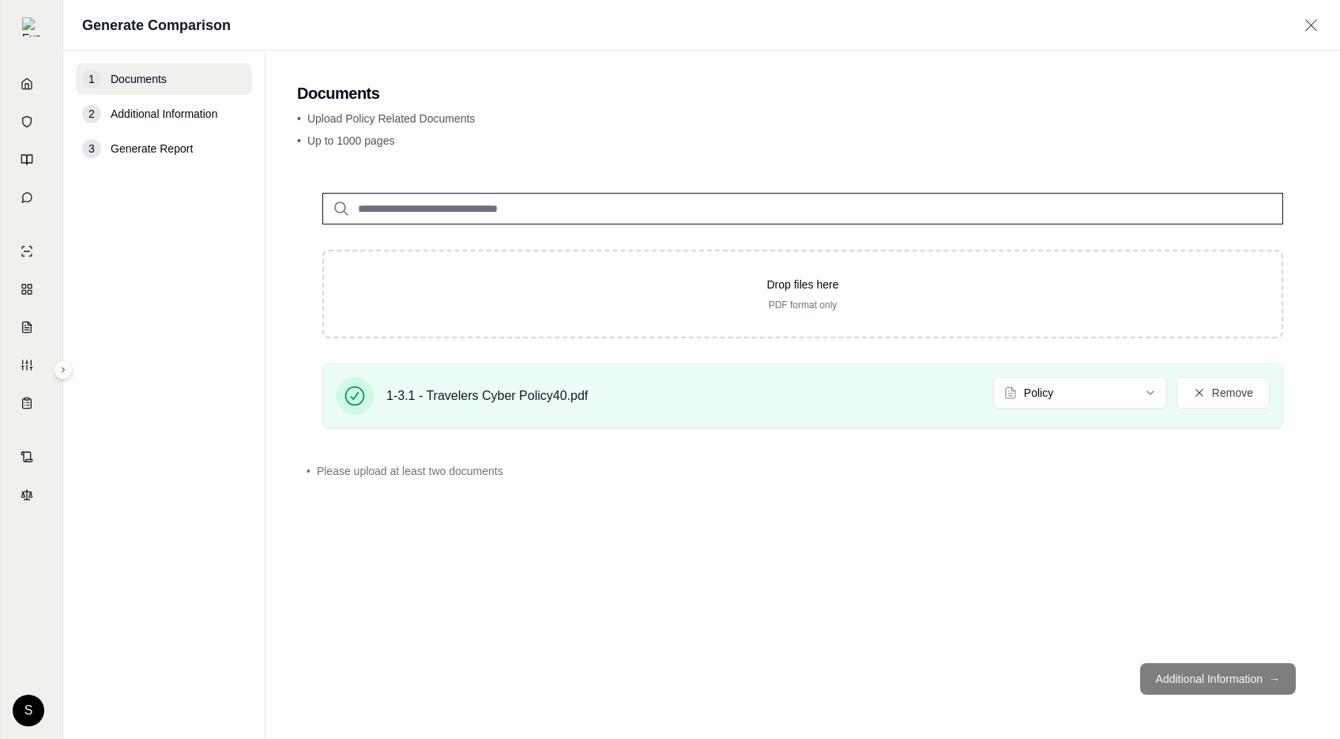
click at [457, 217] on input "search" at bounding box center [802, 209] width 961 height 32
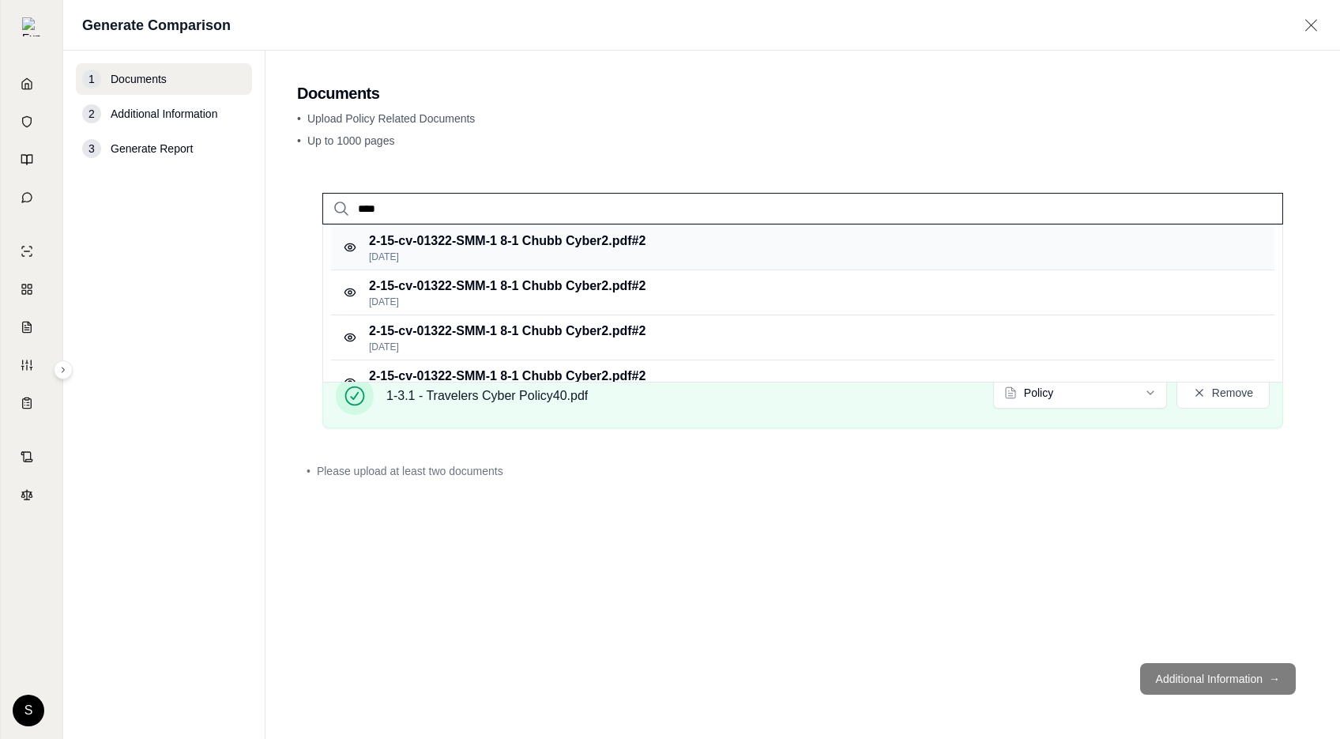
type input "****"
click at [584, 254] on p "[DATE]" at bounding box center [507, 257] width 277 height 13
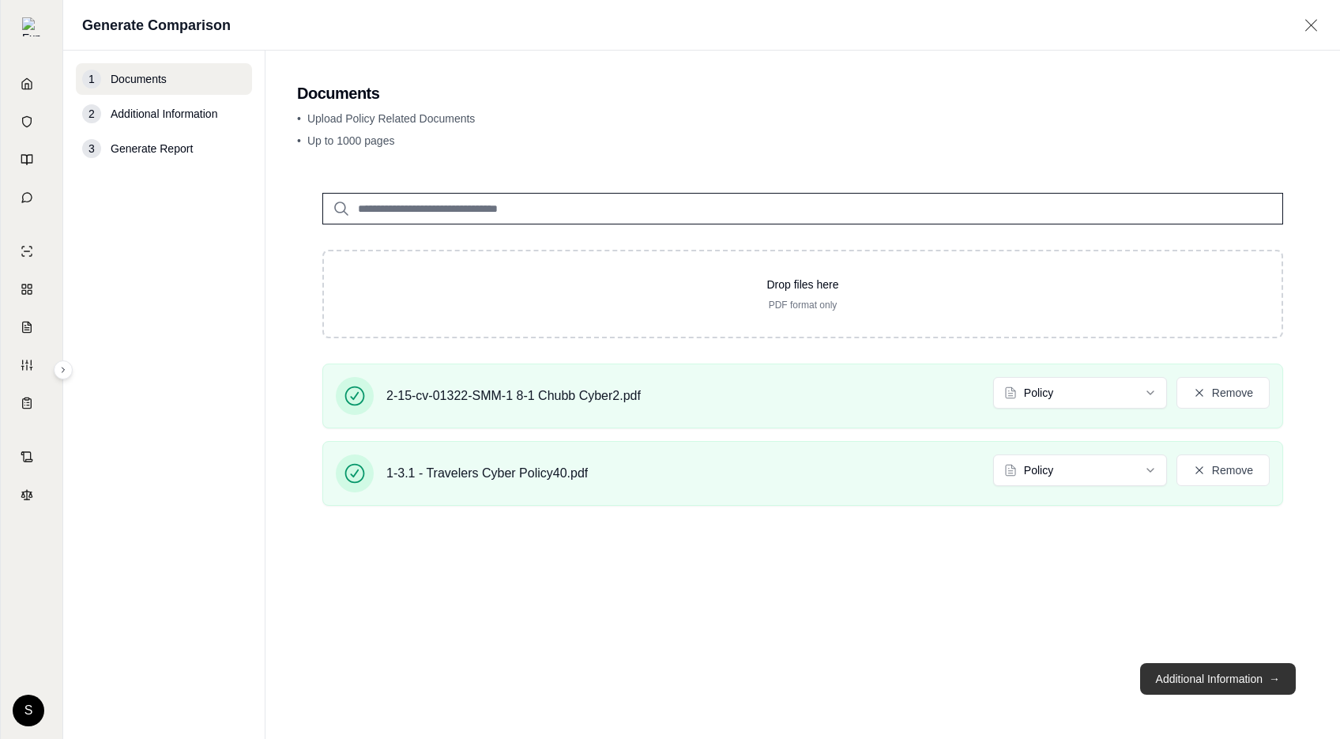
click at [1261, 677] on button "Additional Information →" at bounding box center [1218, 679] width 156 height 32
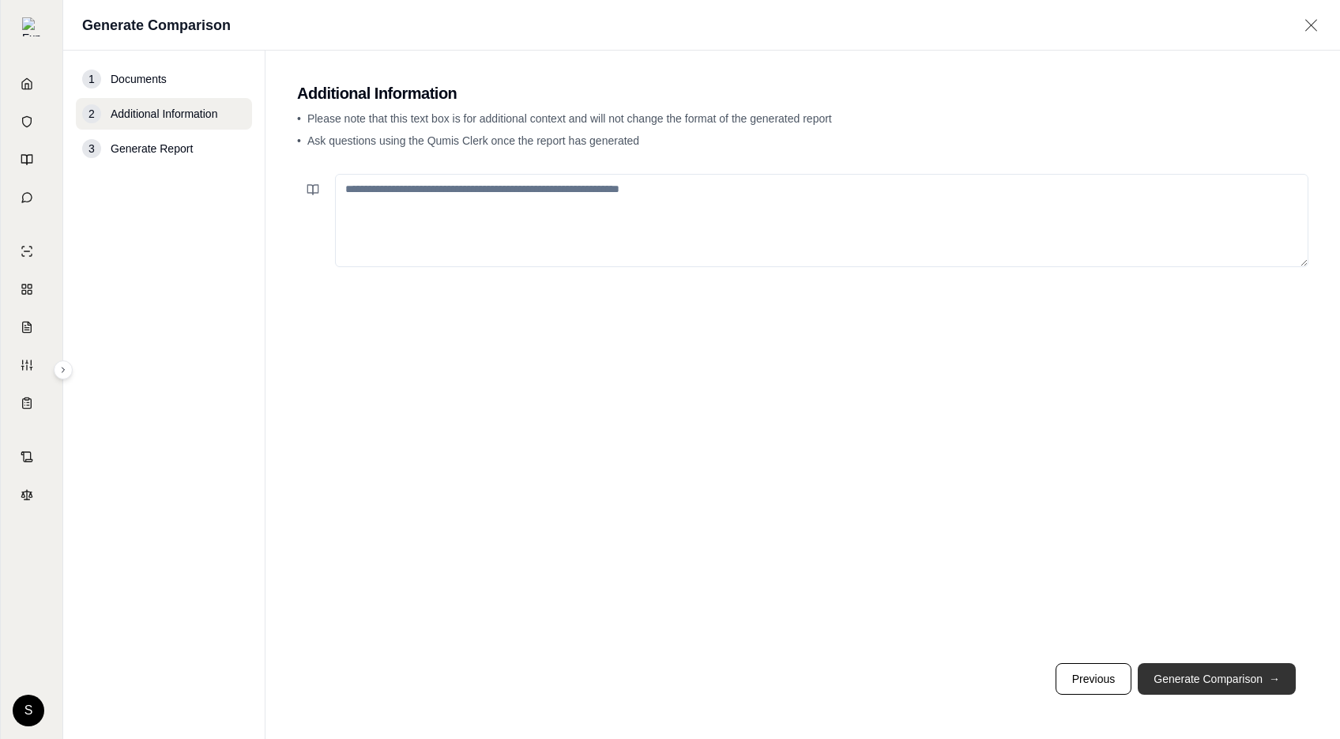
click at [1261, 677] on button "Generate Comparison →" at bounding box center [1217, 679] width 158 height 32
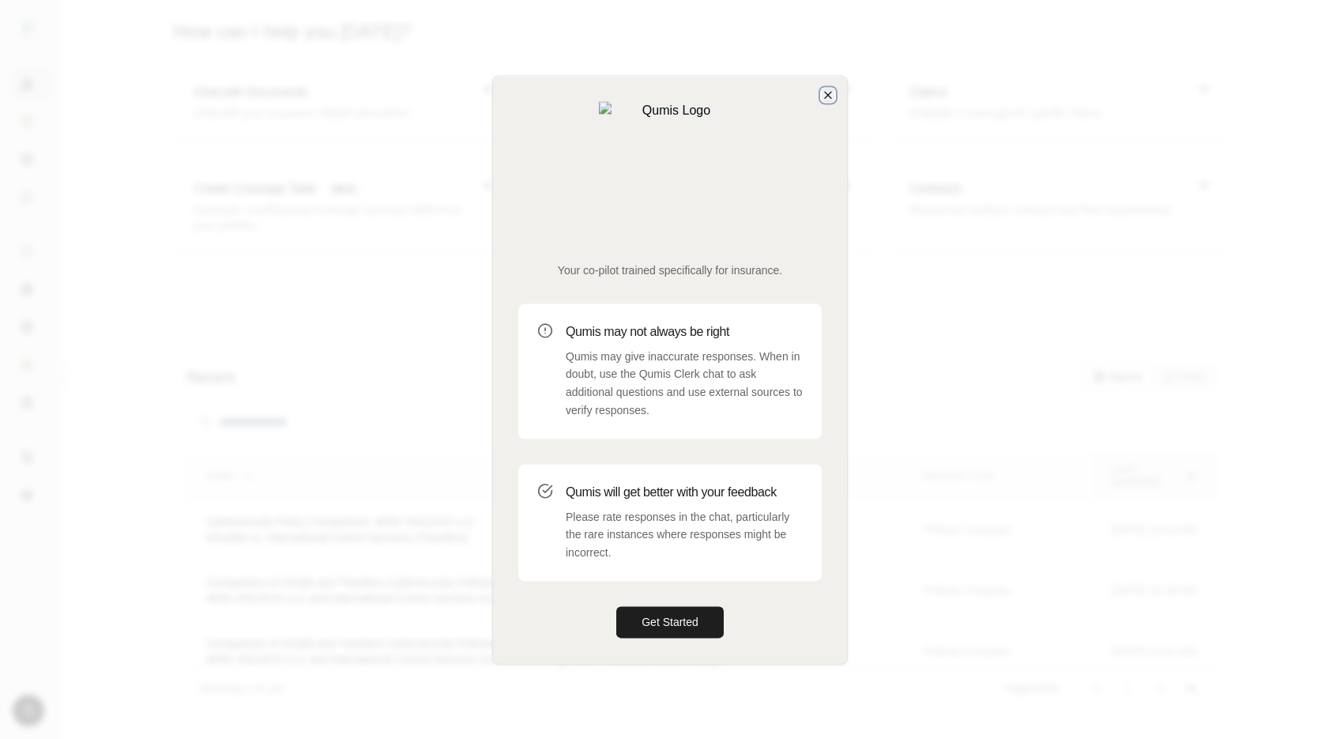
click at [833, 101] on icon "button" at bounding box center [828, 95] width 13 height 13
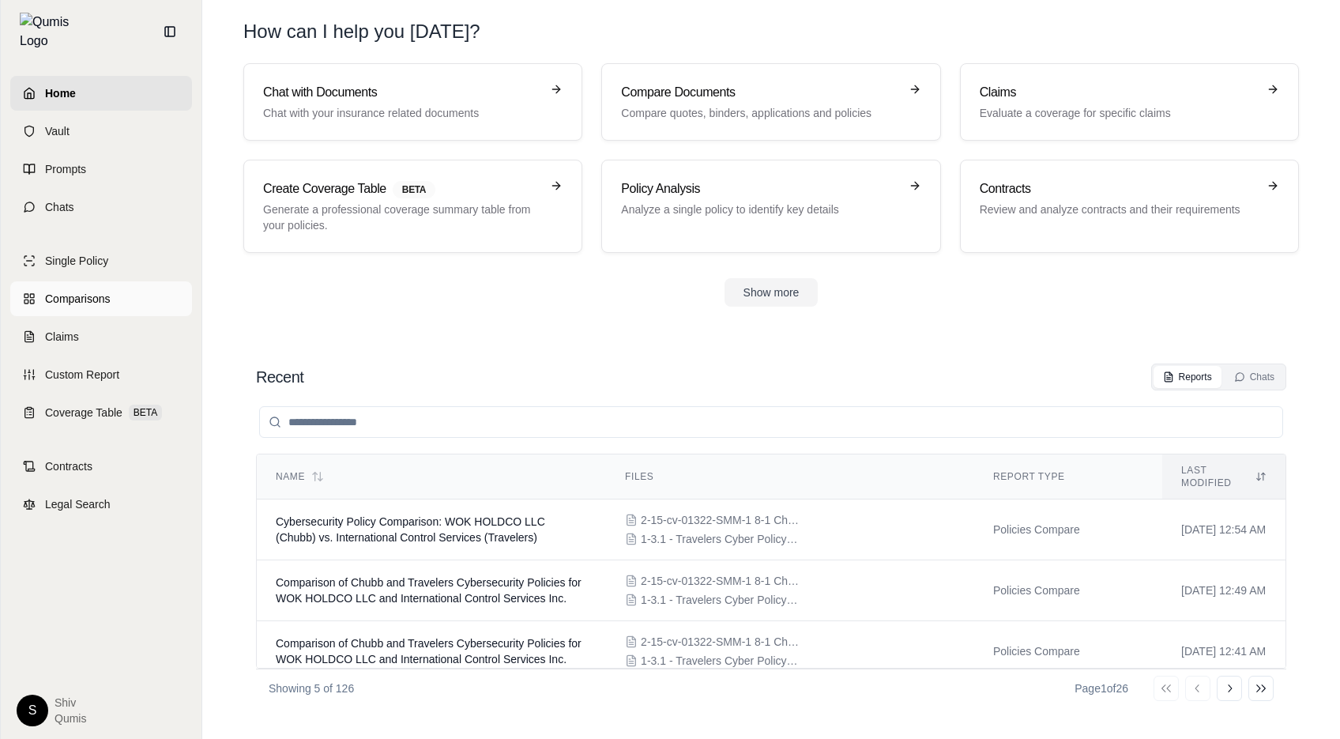
click at [63, 291] on span "Comparisons" at bounding box center [77, 299] width 65 height 16
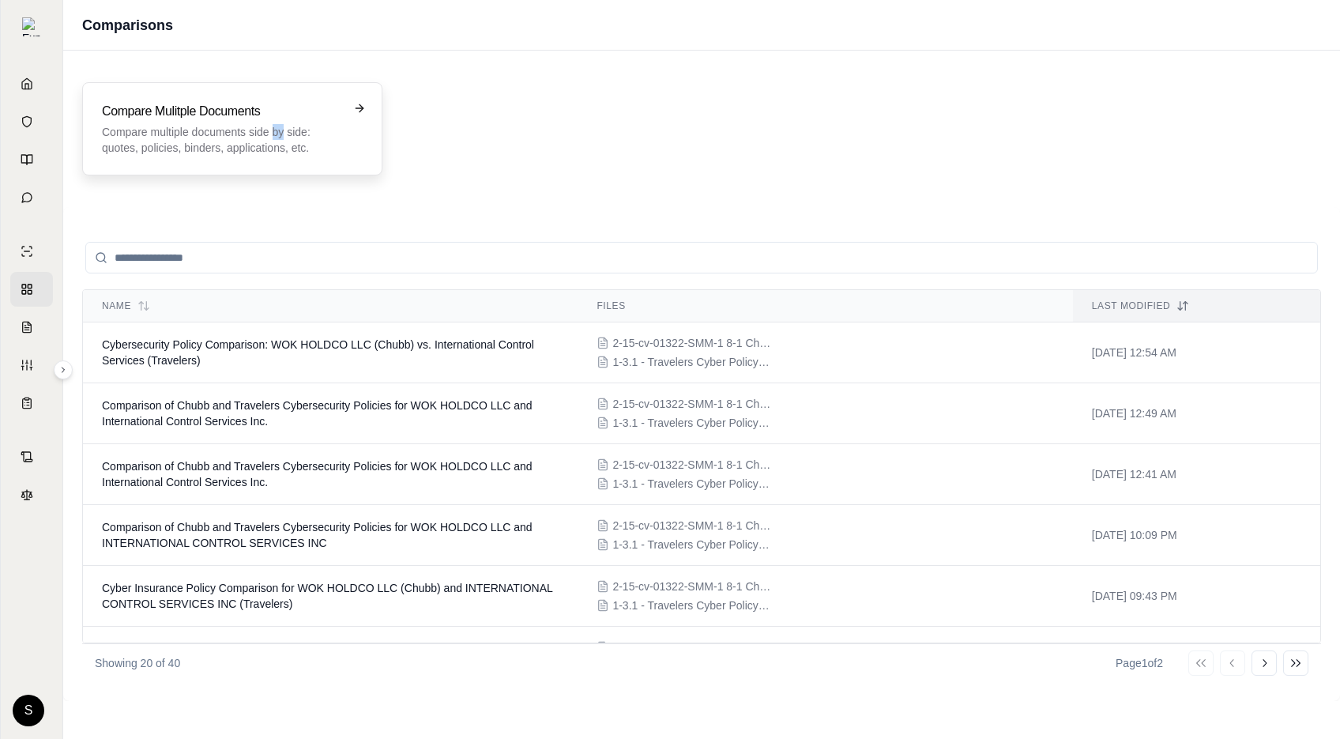
click at [277, 130] on p "Compare multiple documents side by side: quotes, policies, binders, application…" at bounding box center [221, 140] width 239 height 32
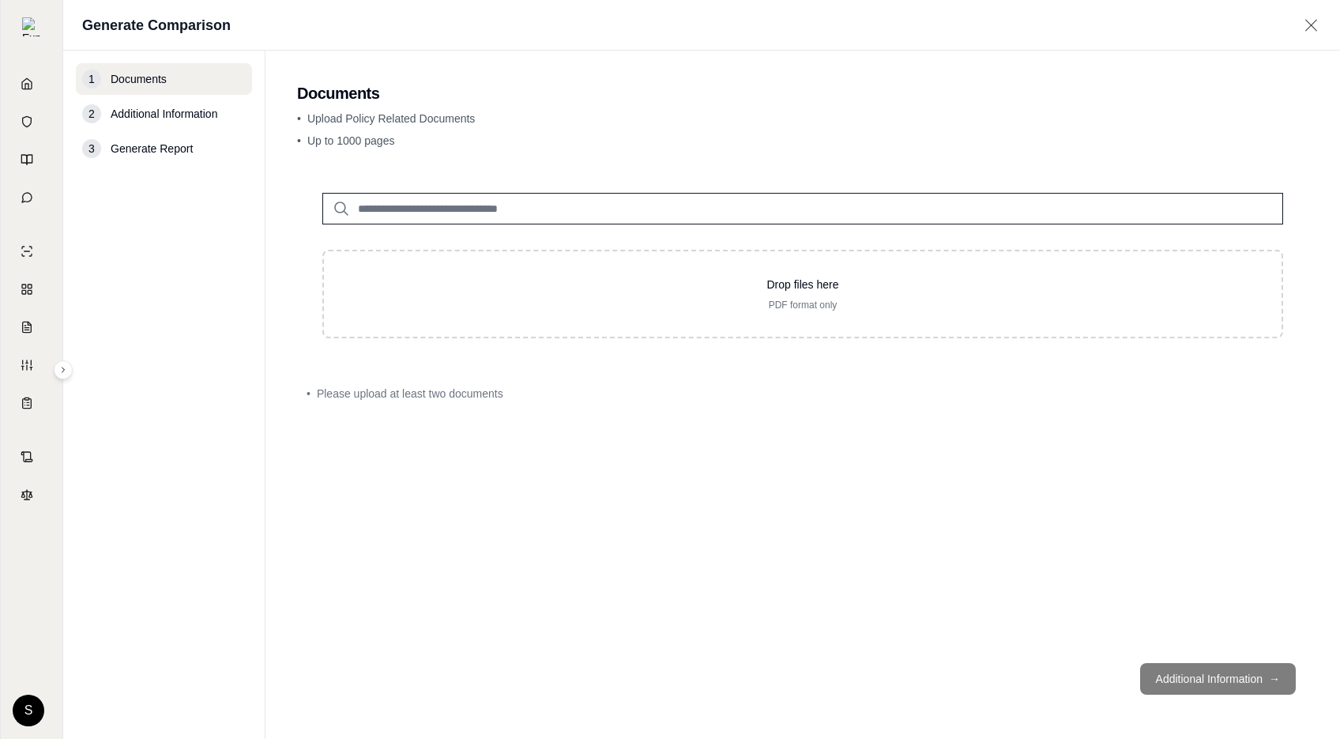
click at [448, 208] on input "search" at bounding box center [802, 209] width 961 height 32
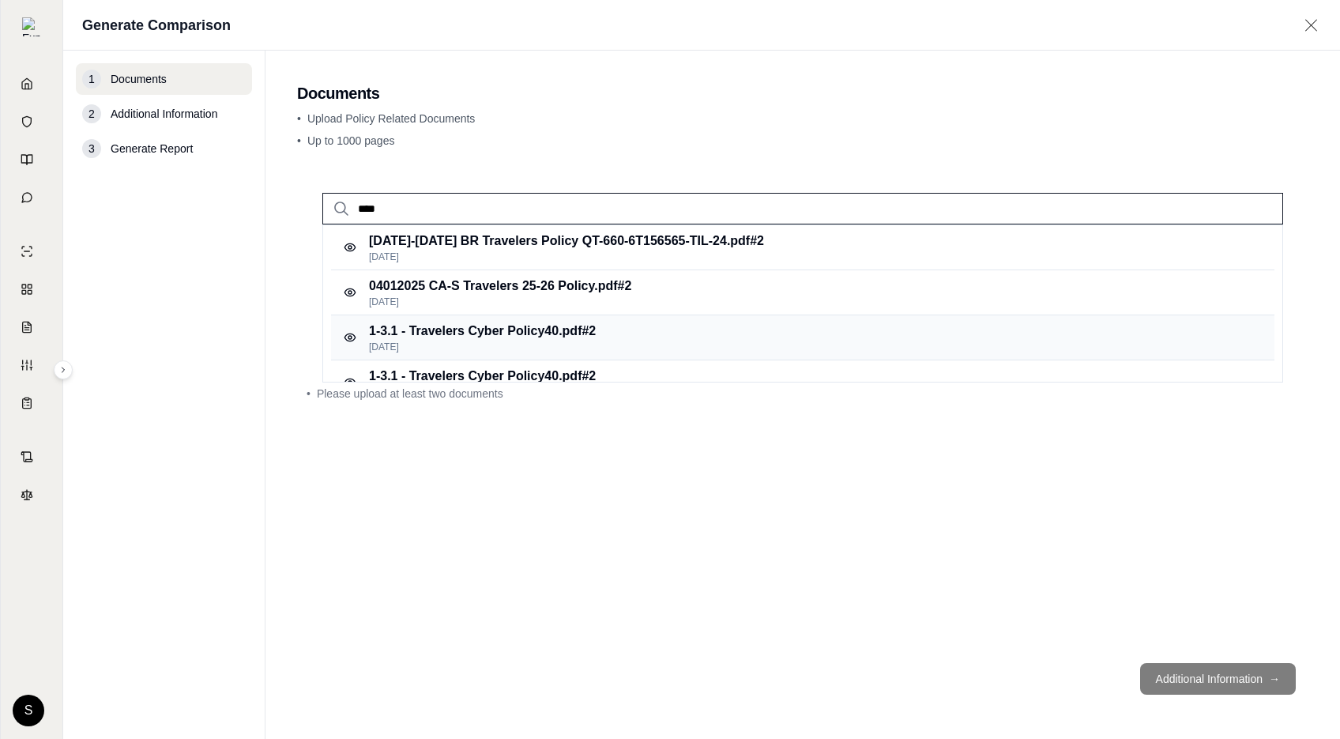
type input "****"
click at [527, 331] on p "1-3.1 - Travelers Cyber Policy40.pdf #2" at bounding box center [482, 331] width 227 height 19
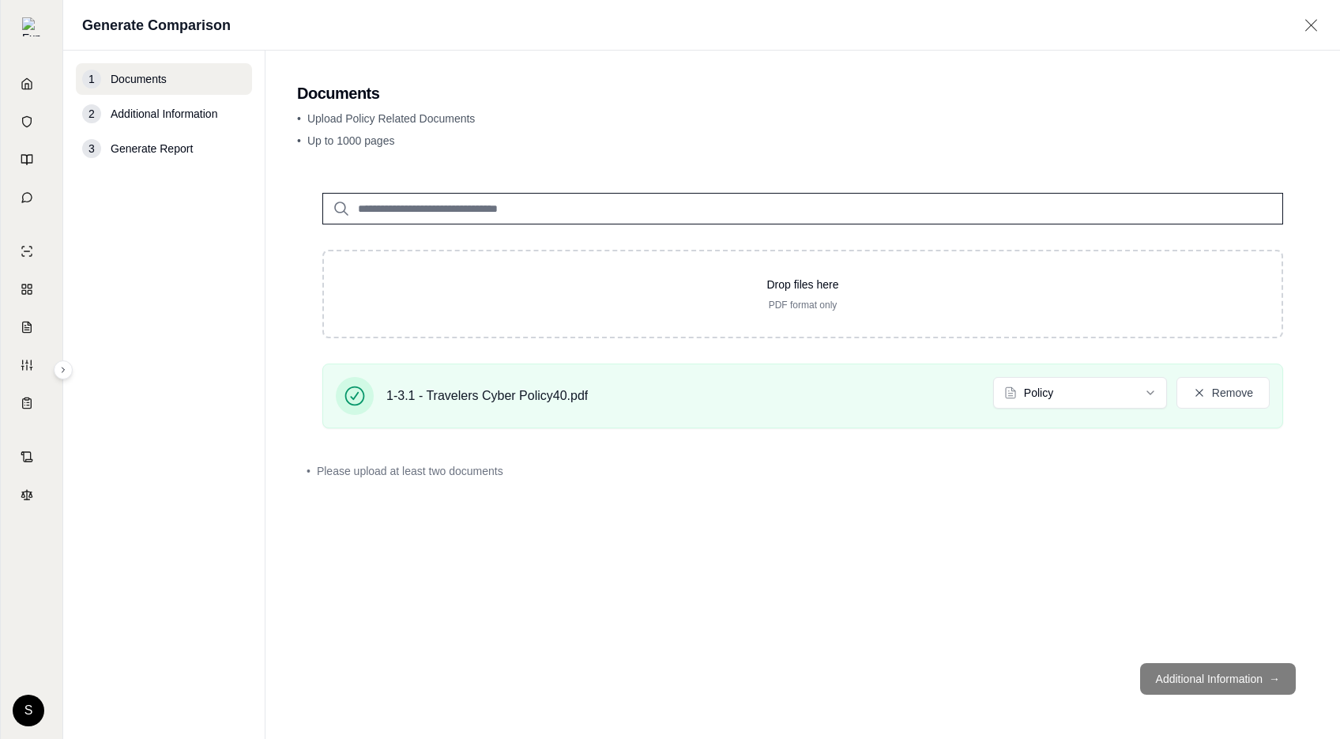
click at [451, 211] on input "search" at bounding box center [802, 209] width 961 height 32
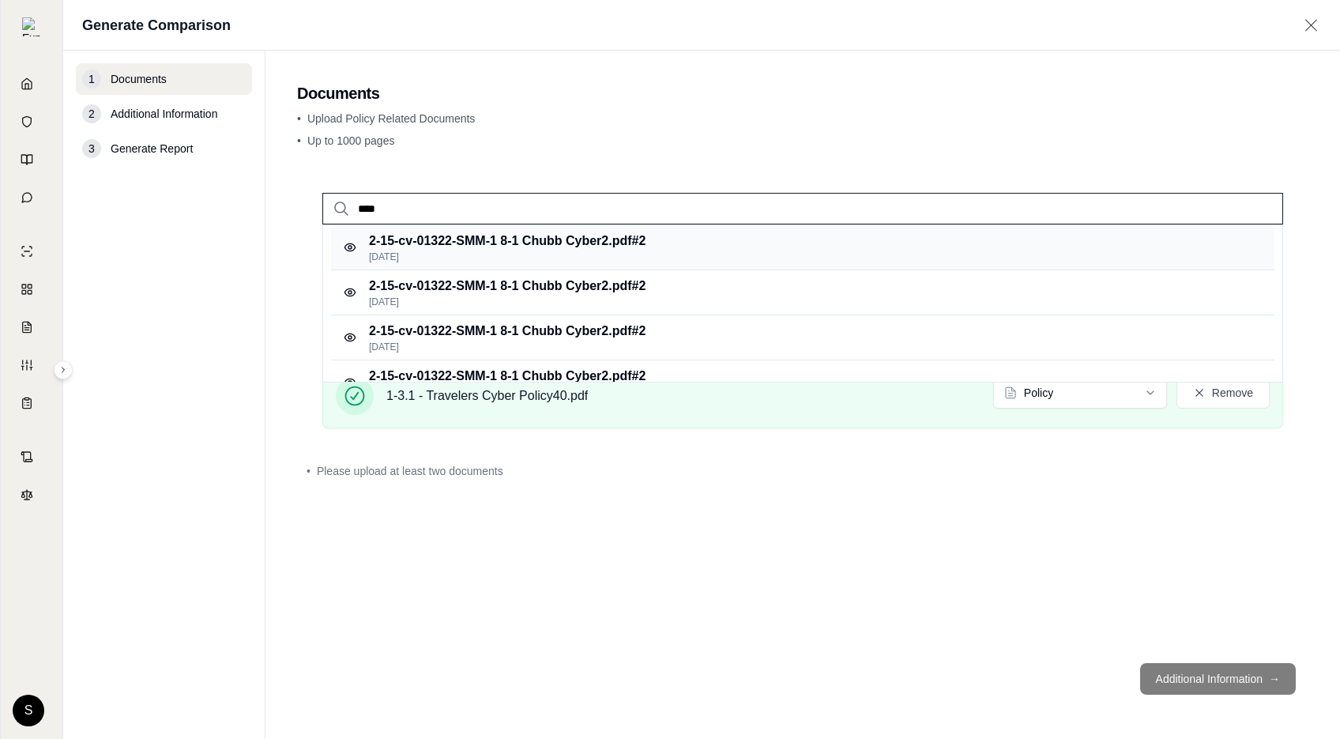
type input "****"
click at [463, 256] on p "[DATE]" at bounding box center [507, 257] width 277 height 13
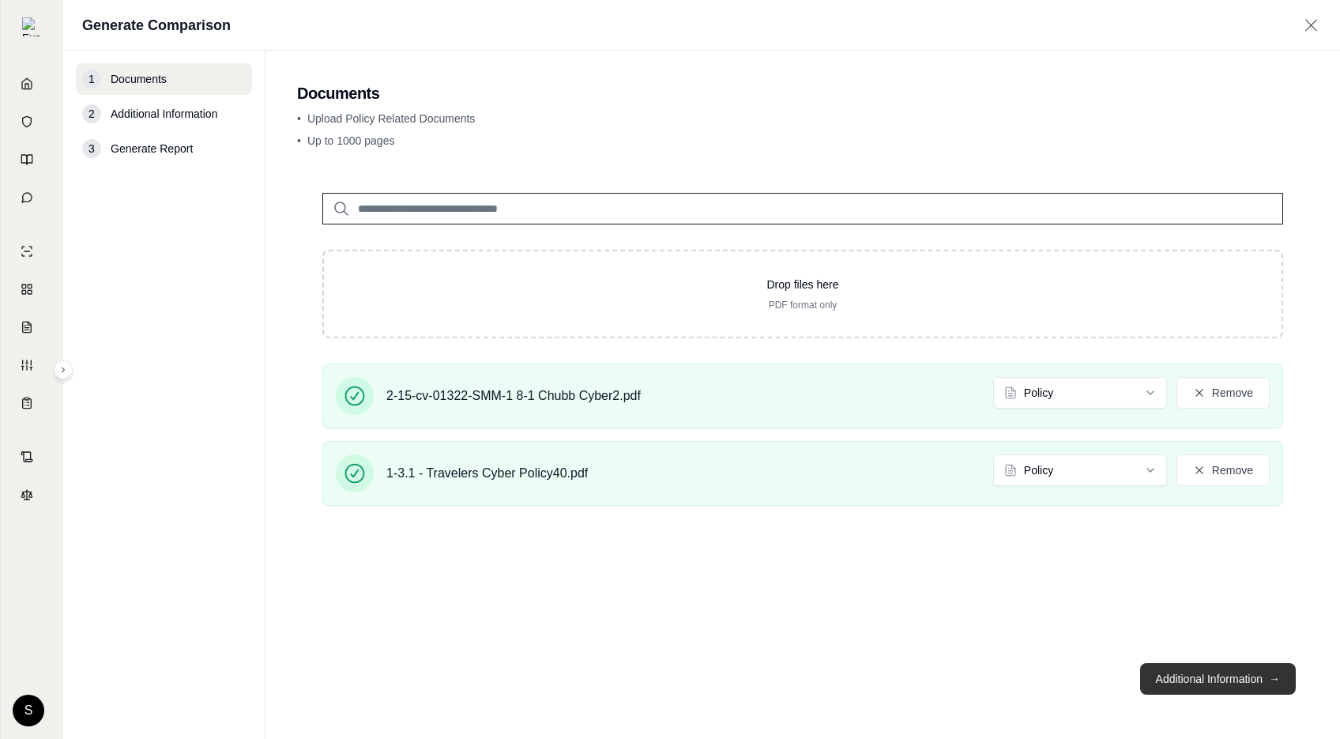
click at [1164, 672] on button "Additional Information →" at bounding box center [1218, 679] width 156 height 32
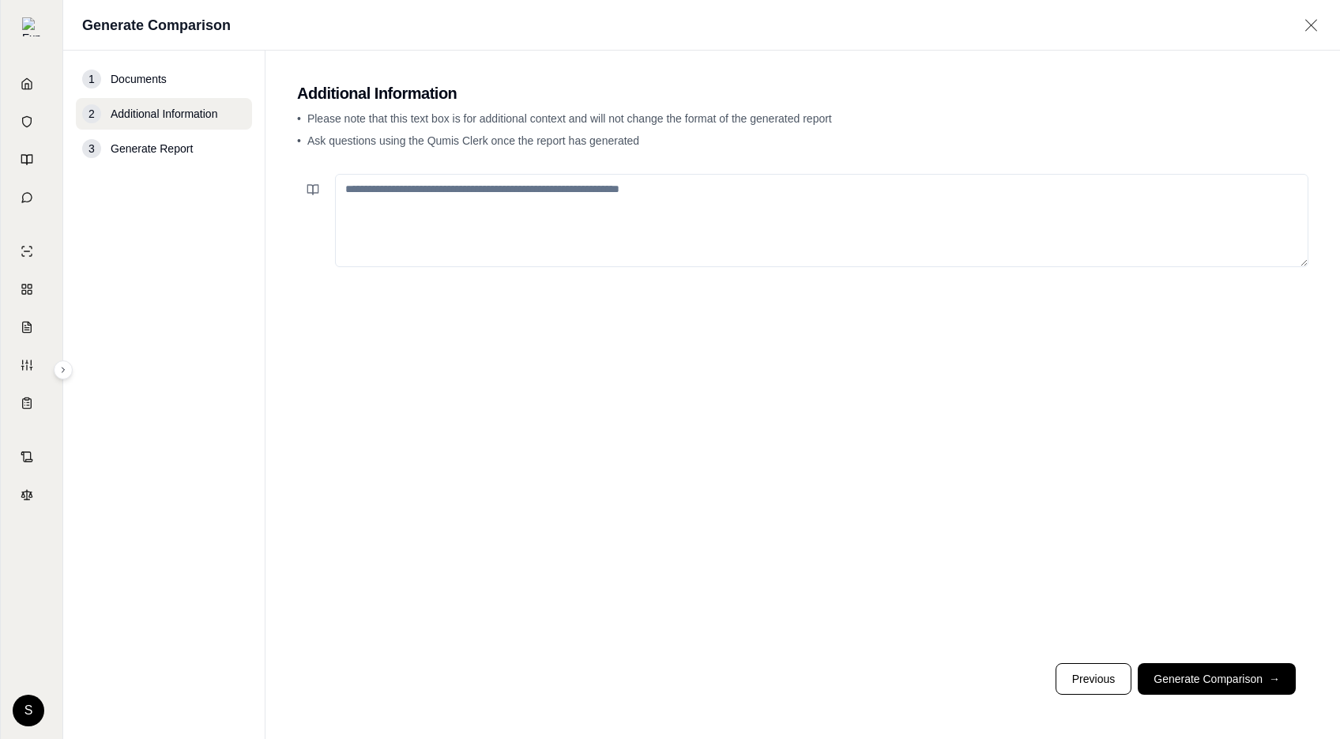
click at [1187, 678] on button "Generate Comparison →" at bounding box center [1217, 679] width 158 height 32
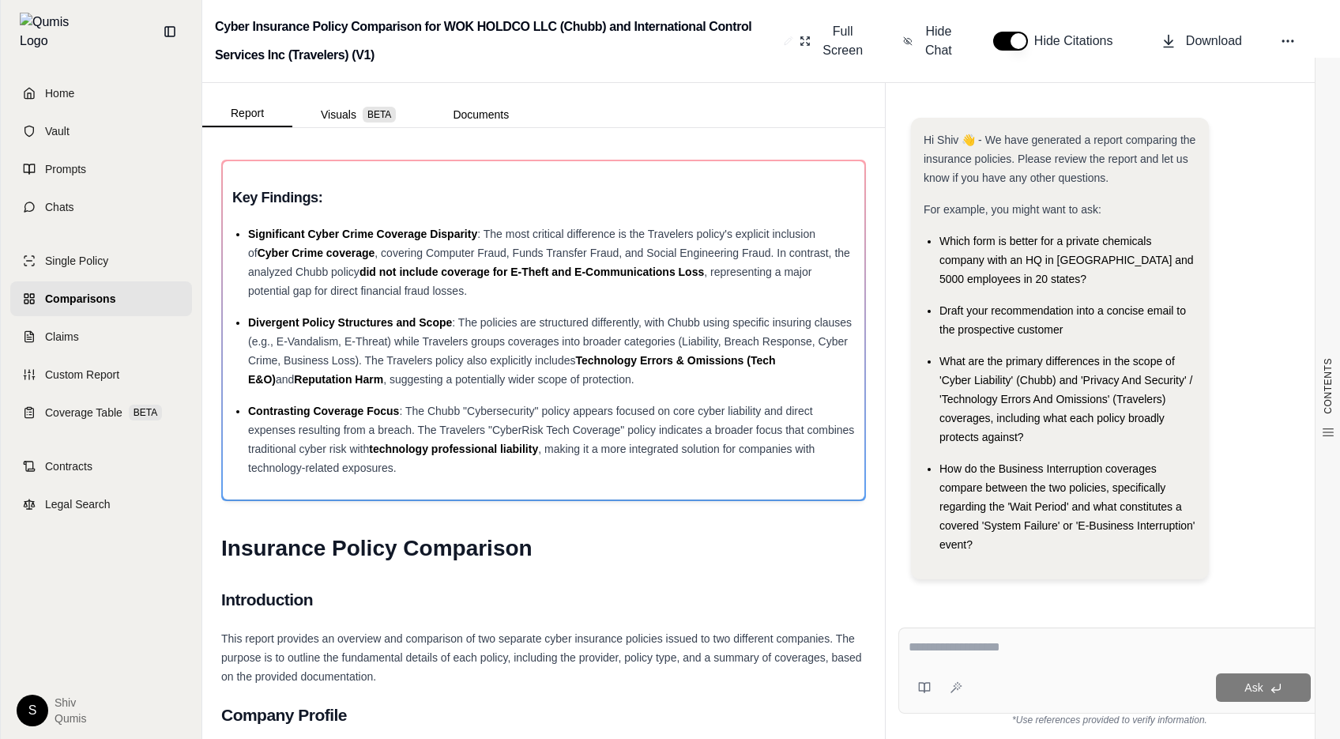
click at [99, 291] on span "Comparisons" at bounding box center [80, 299] width 70 height 16
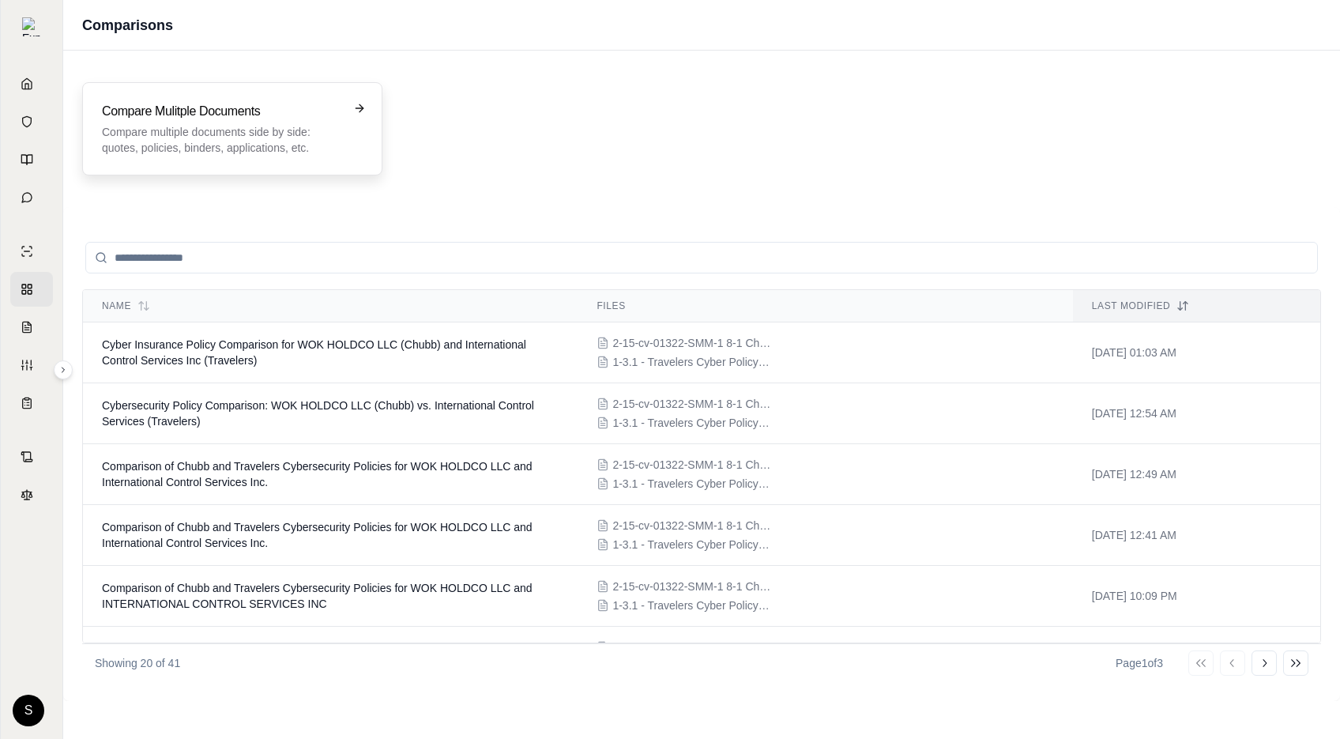
click at [314, 139] on p "Compare multiple documents side by side: quotes, policies, binders, application…" at bounding box center [221, 140] width 239 height 32
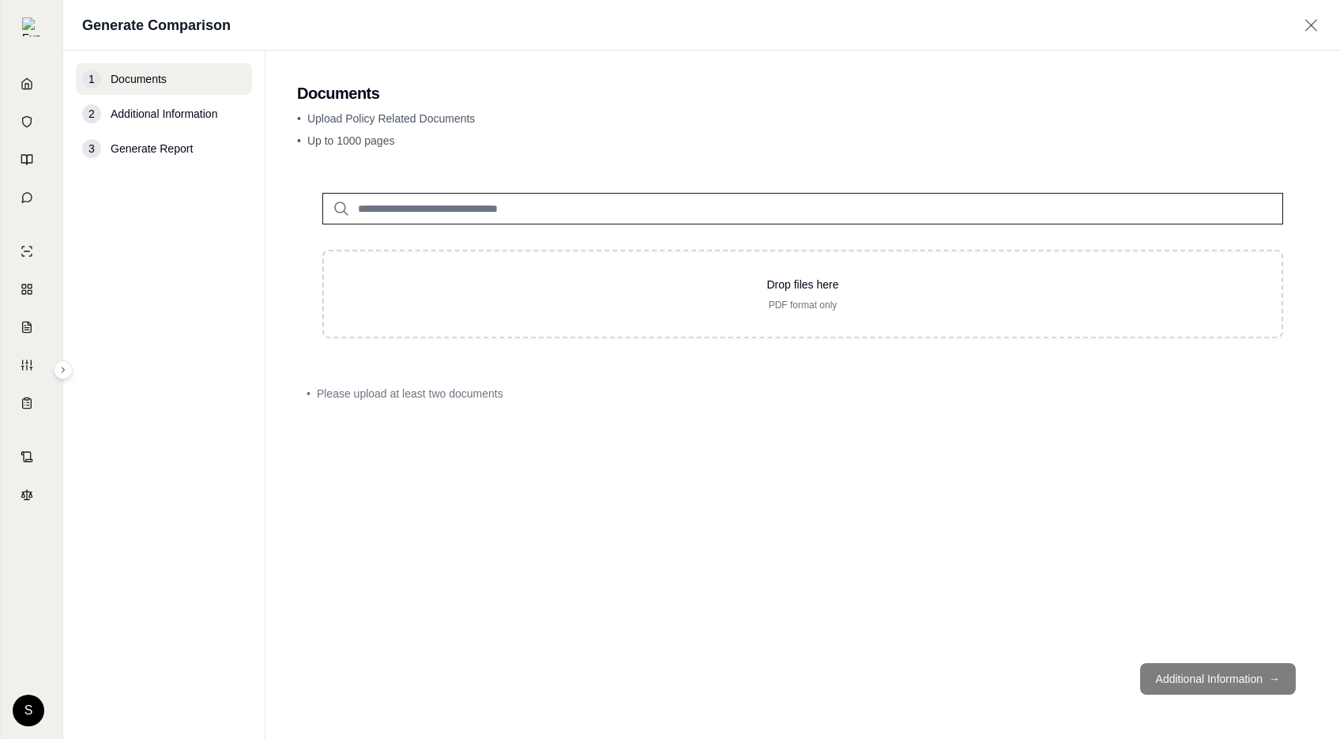
click at [460, 213] on input "search" at bounding box center [802, 209] width 961 height 32
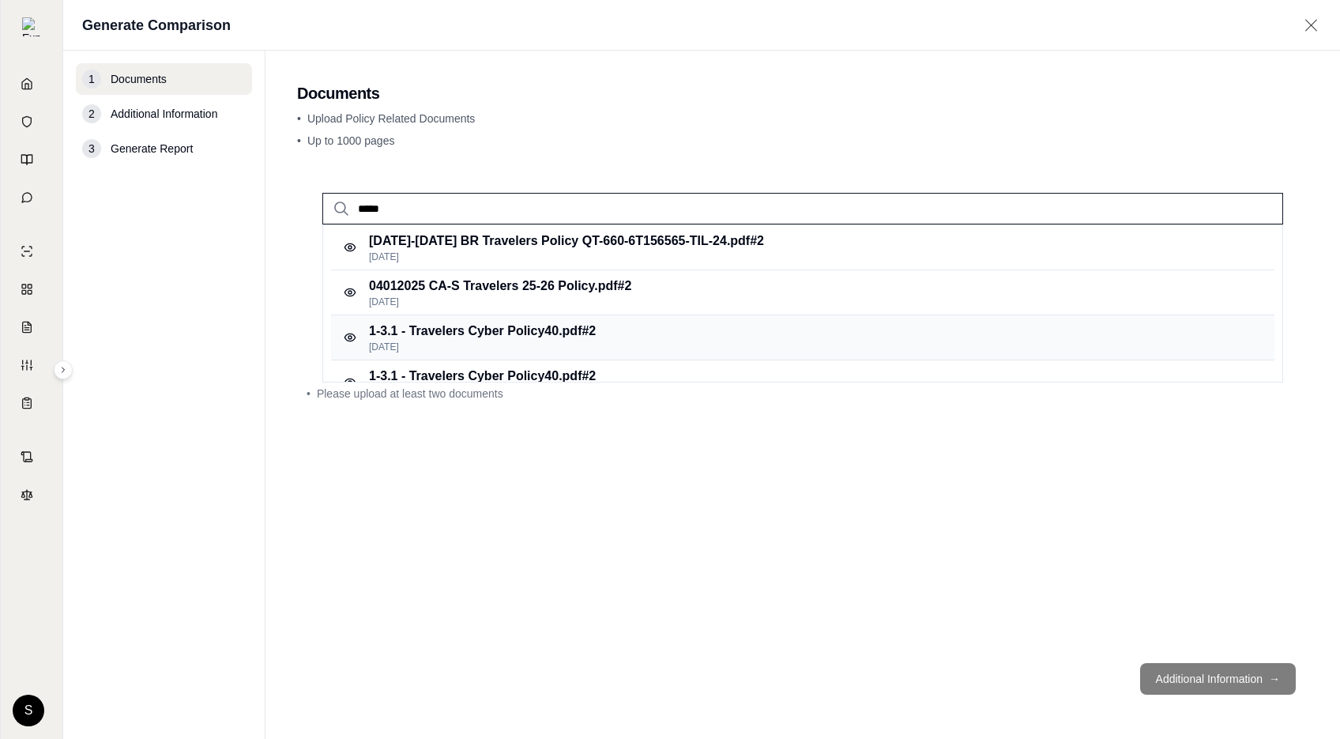
type input "*****"
click at [544, 339] on p "1-3.1 - Travelers Cyber Policy40.pdf #2" at bounding box center [482, 331] width 227 height 19
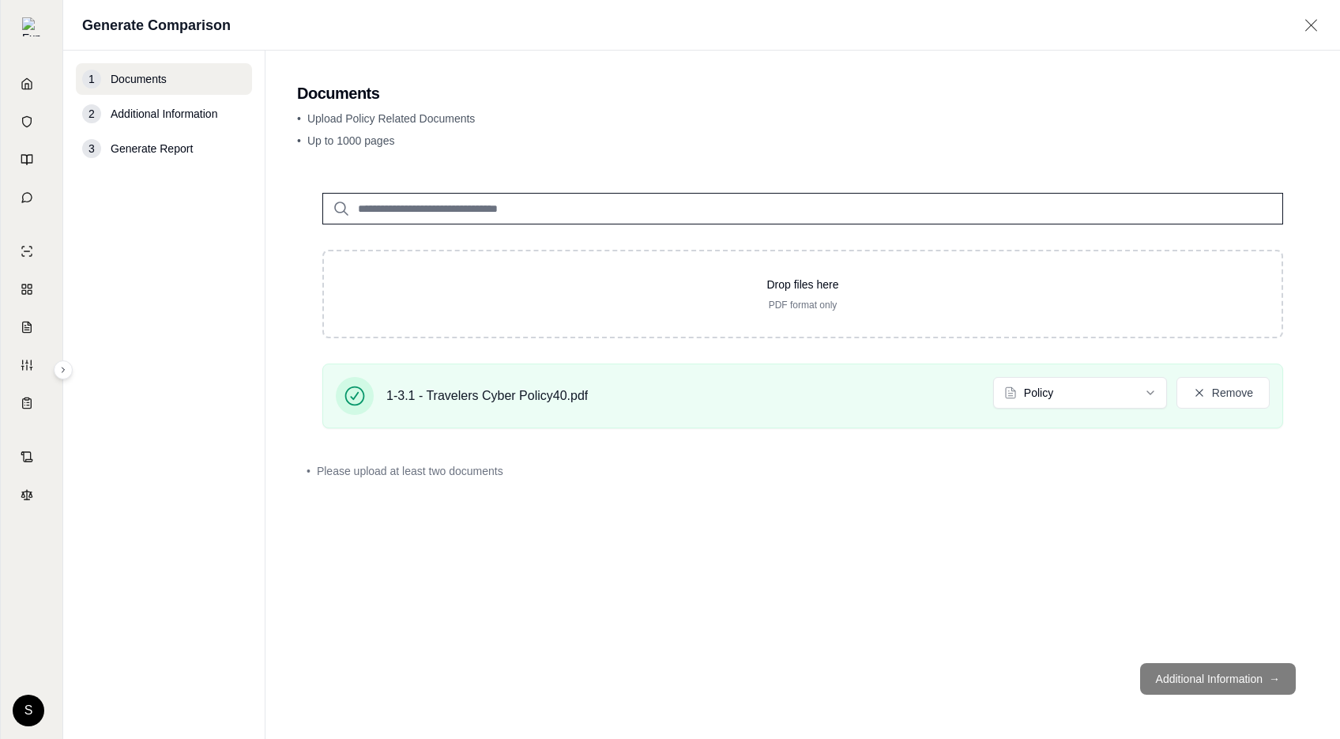
click at [399, 202] on input "search" at bounding box center [802, 209] width 961 height 32
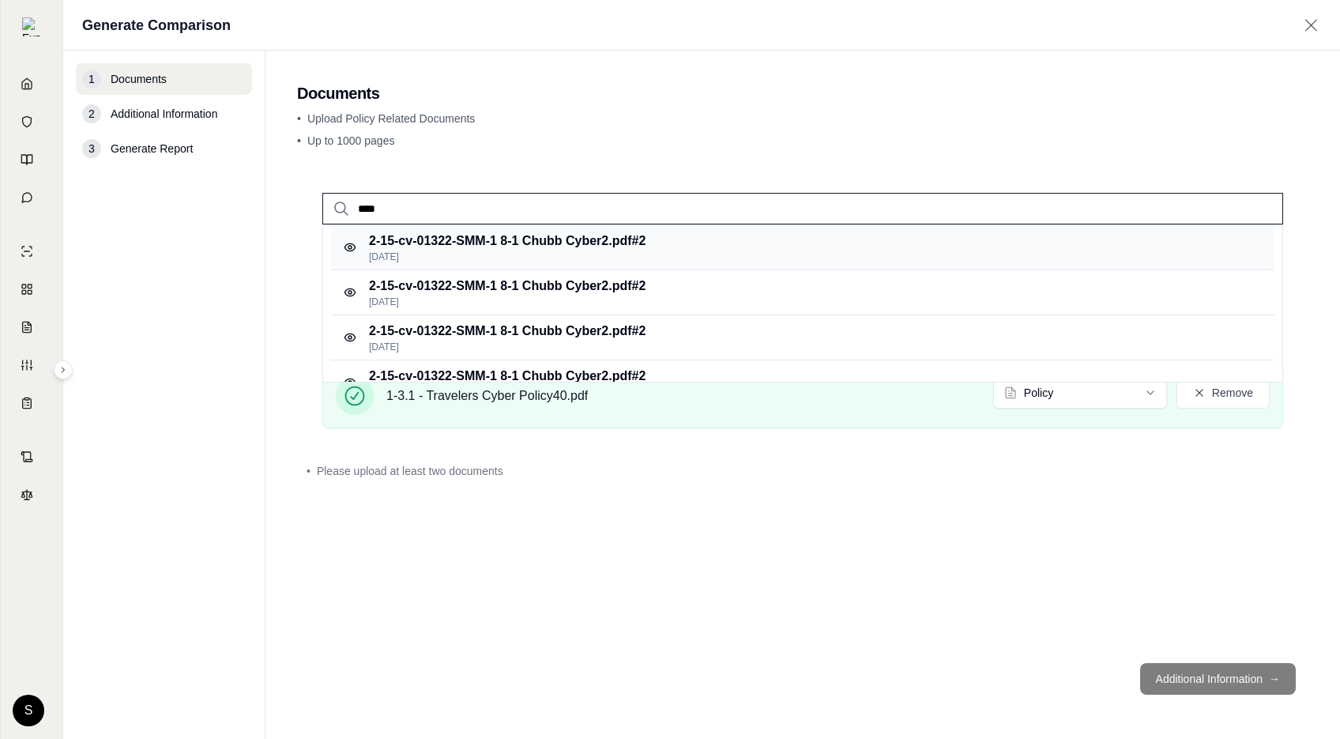
type input "****"
click at [466, 251] on p "[DATE]" at bounding box center [507, 257] width 277 height 13
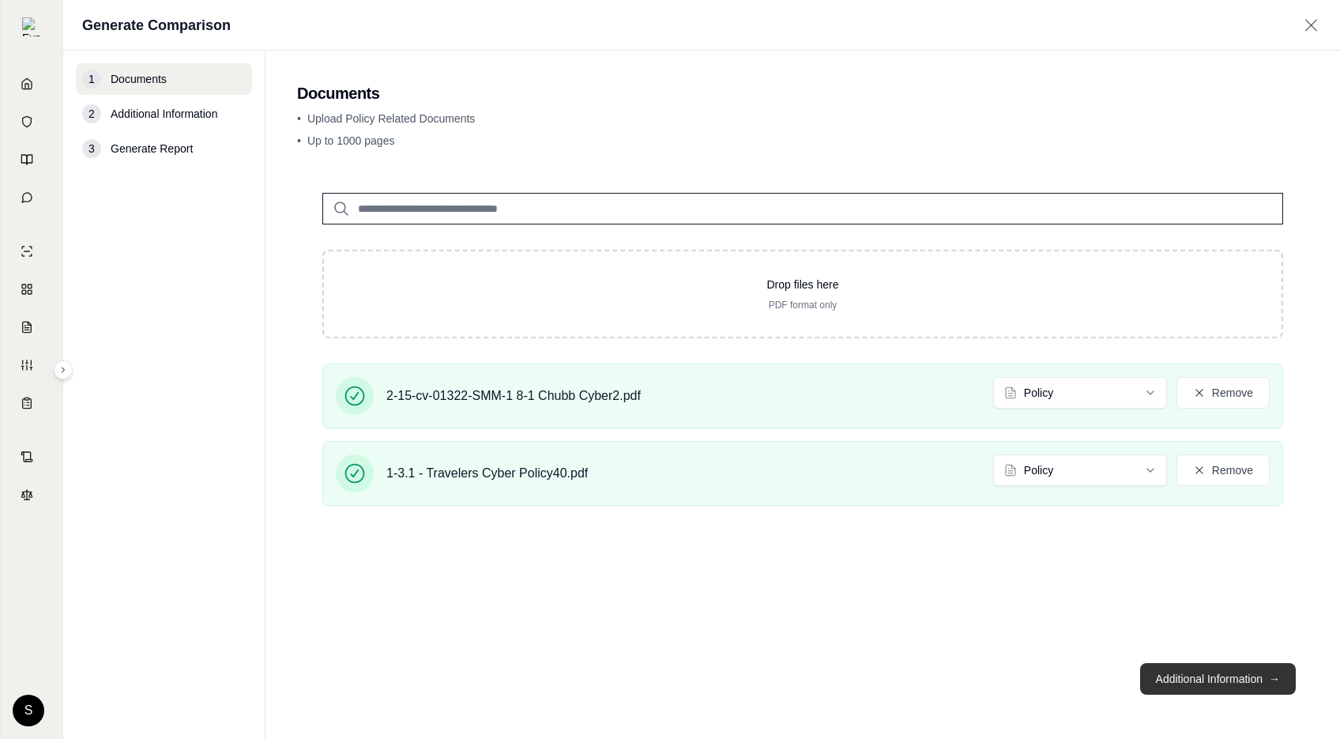
click at [1215, 682] on button "Additional Information →" at bounding box center [1218, 679] width 156 height 32
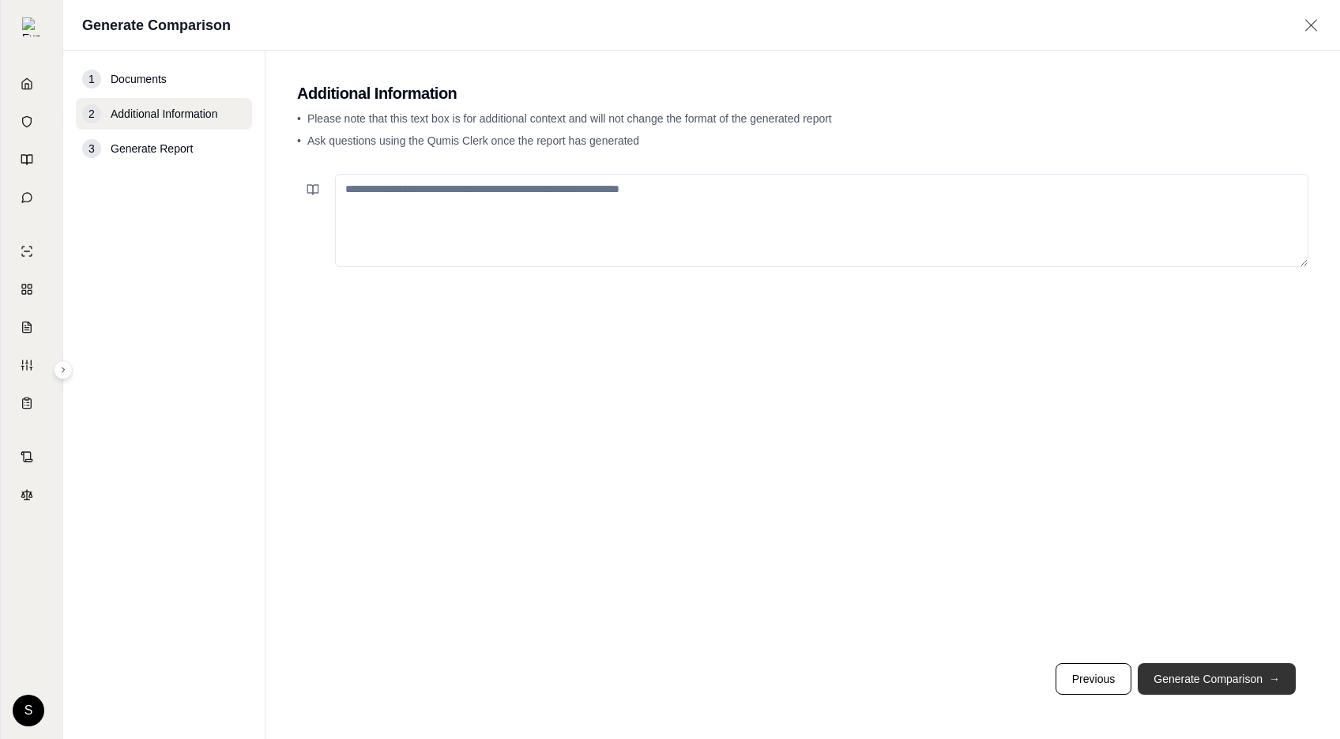
click at [1215, 682] on button "Generate Comparison →" at bounding box center [1217, 679] width 158 height 32
